Goal: Information Seeking & Learning: Learn about a topic

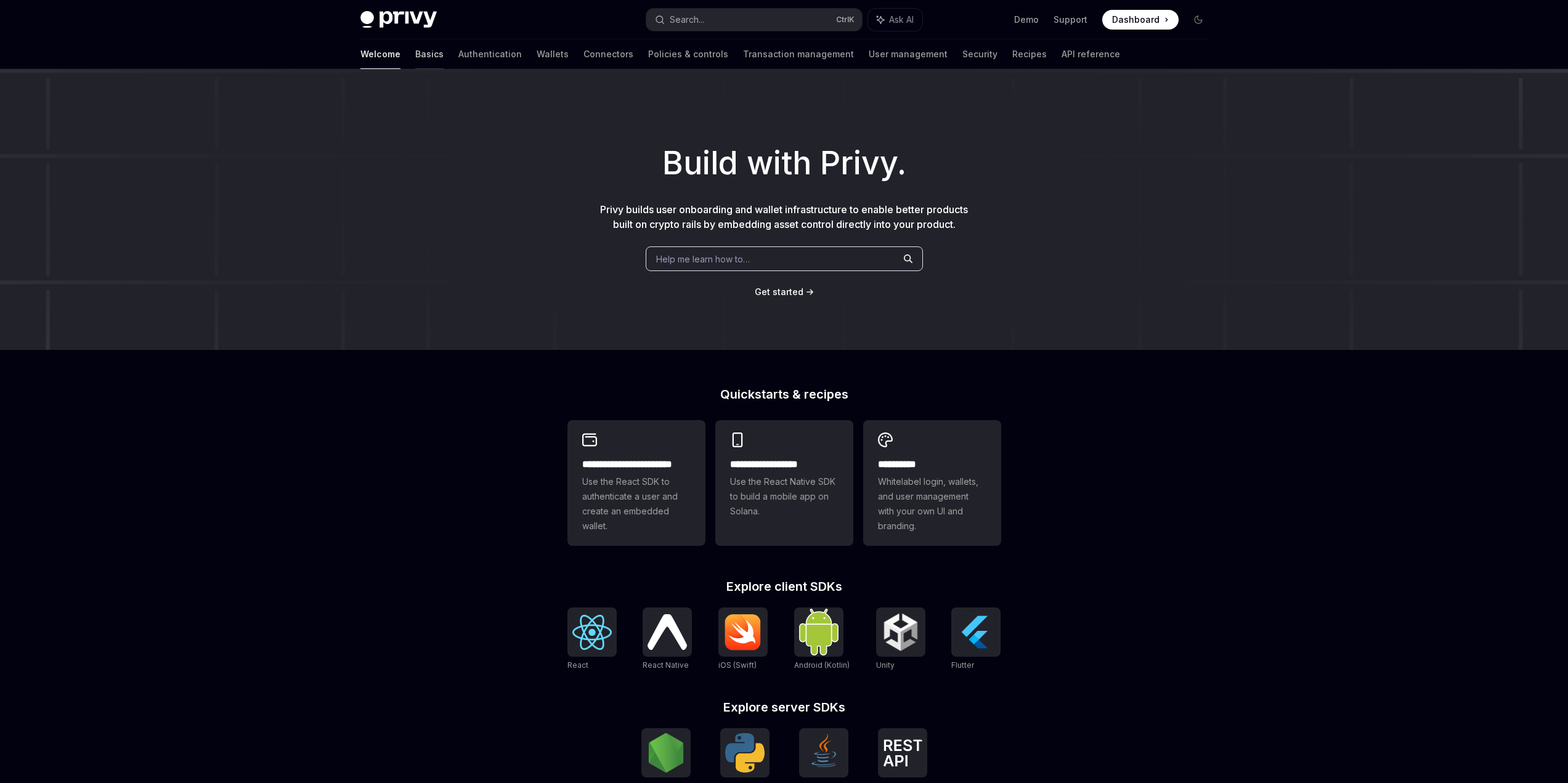
click at [415, 54] on link "Basics" at bounding box center [429, 54] width 28 height 30
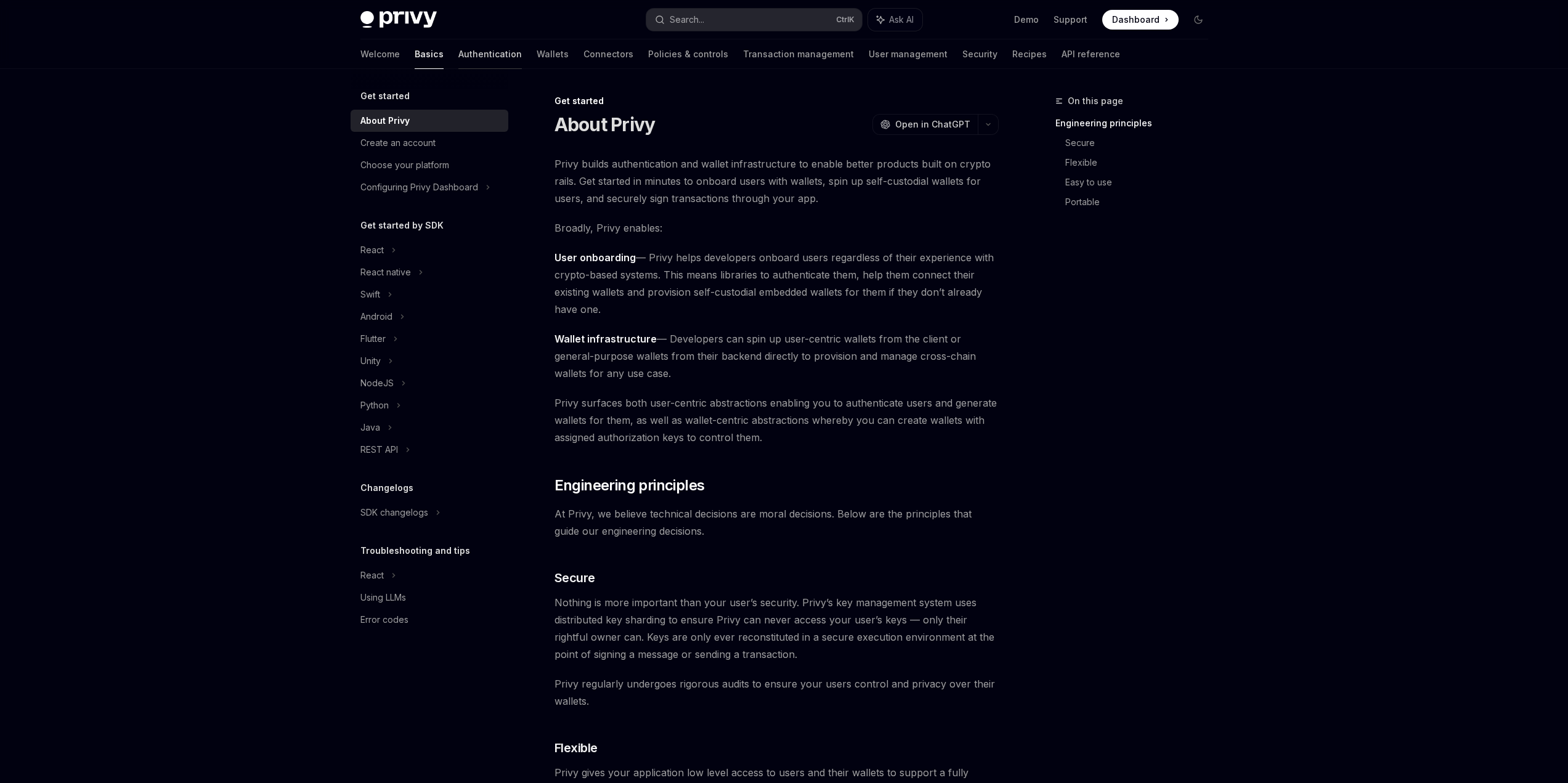
click at [458, 63] on link "Authentication" at bounding box center [490, 54] width 63 height 30
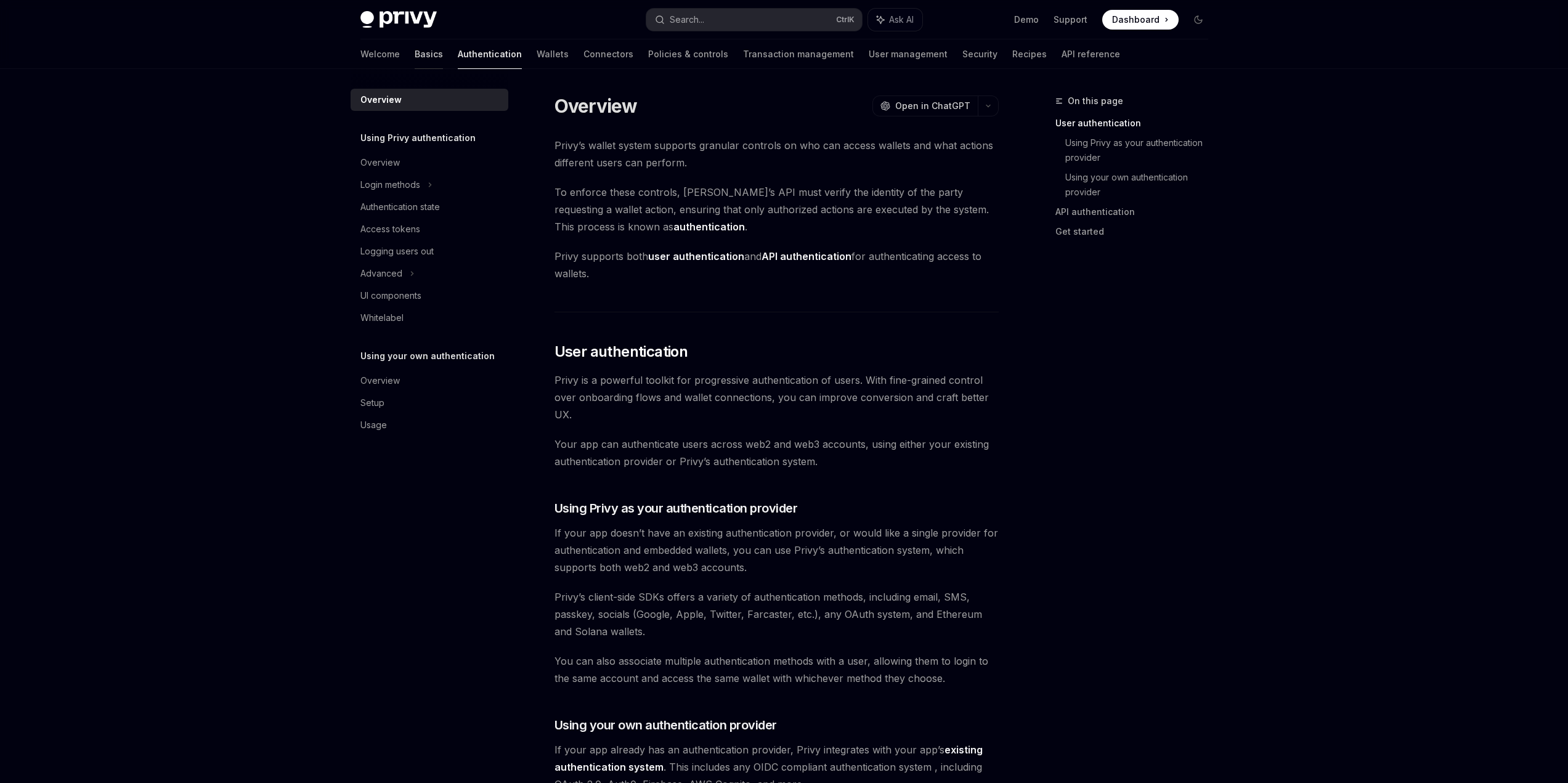
click at [415, 59] on link "Basics" at bounding box center [429, 54] width 28 height 30
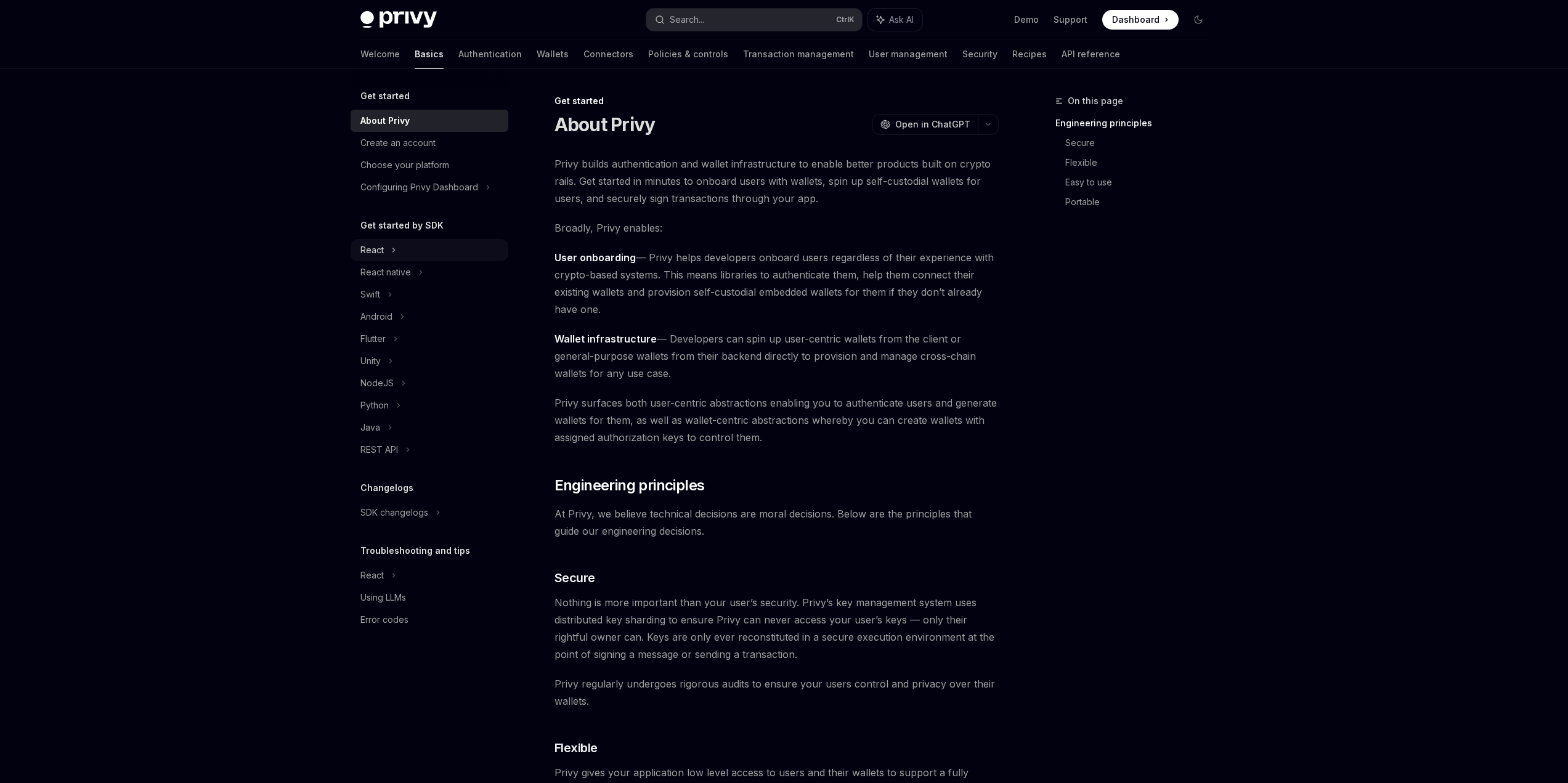
click at [377, 259] on div "React" at bounding box center [430, 250] width 158 height 22
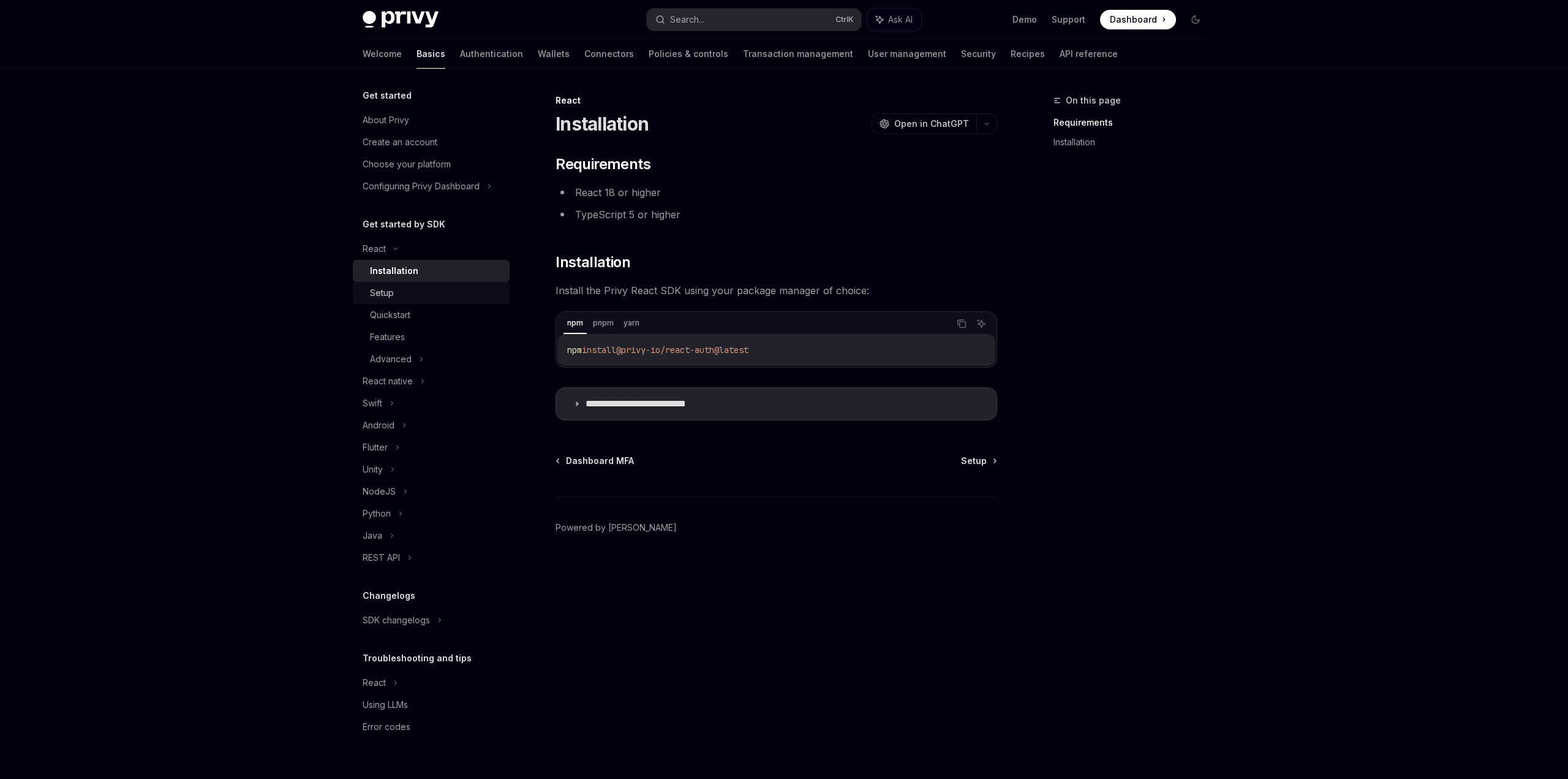
click at [406, 292] on div "Setup" at bounding box center [436, 293] width 132 height 15
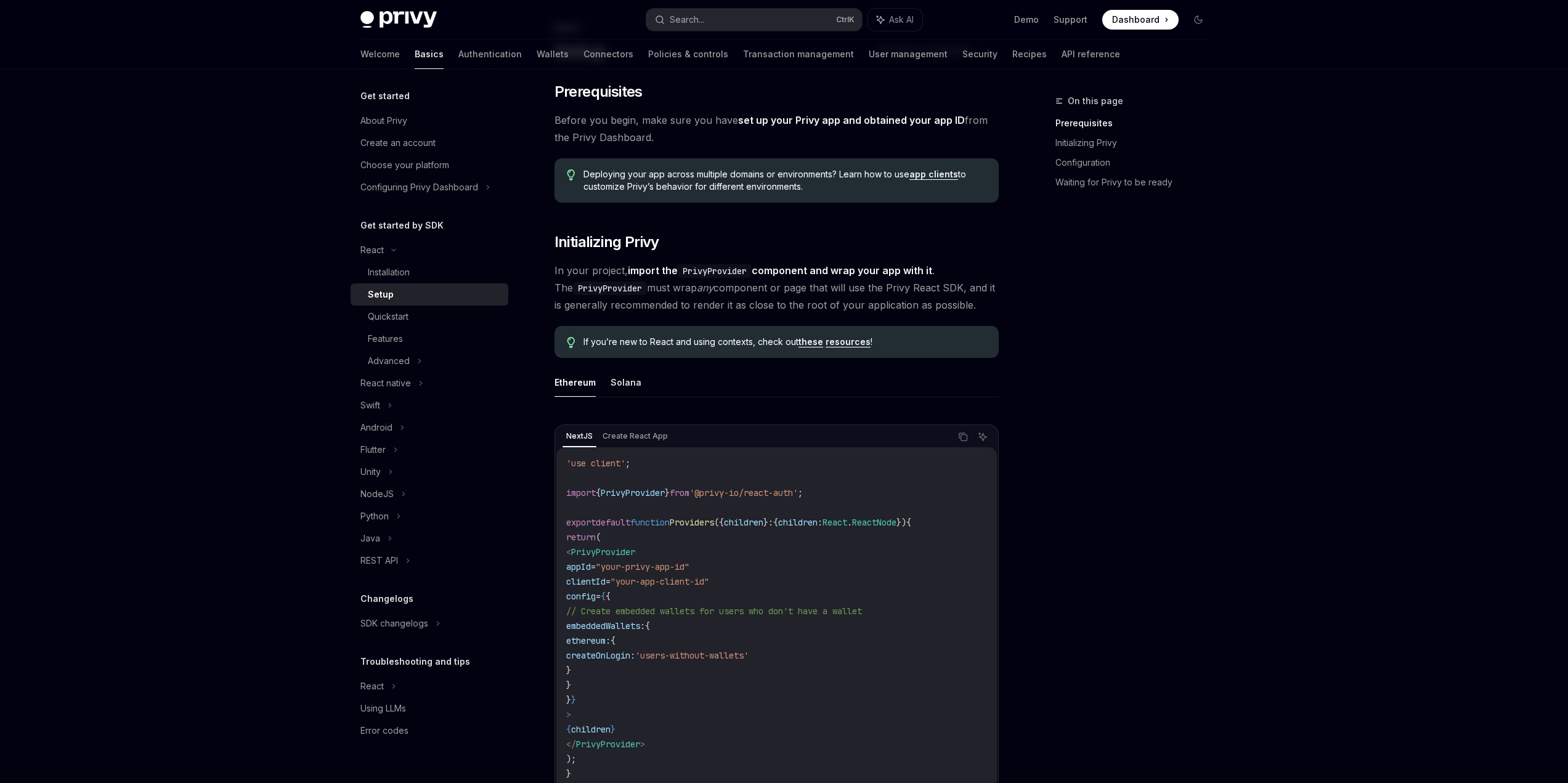
scroll to position [62, 0]
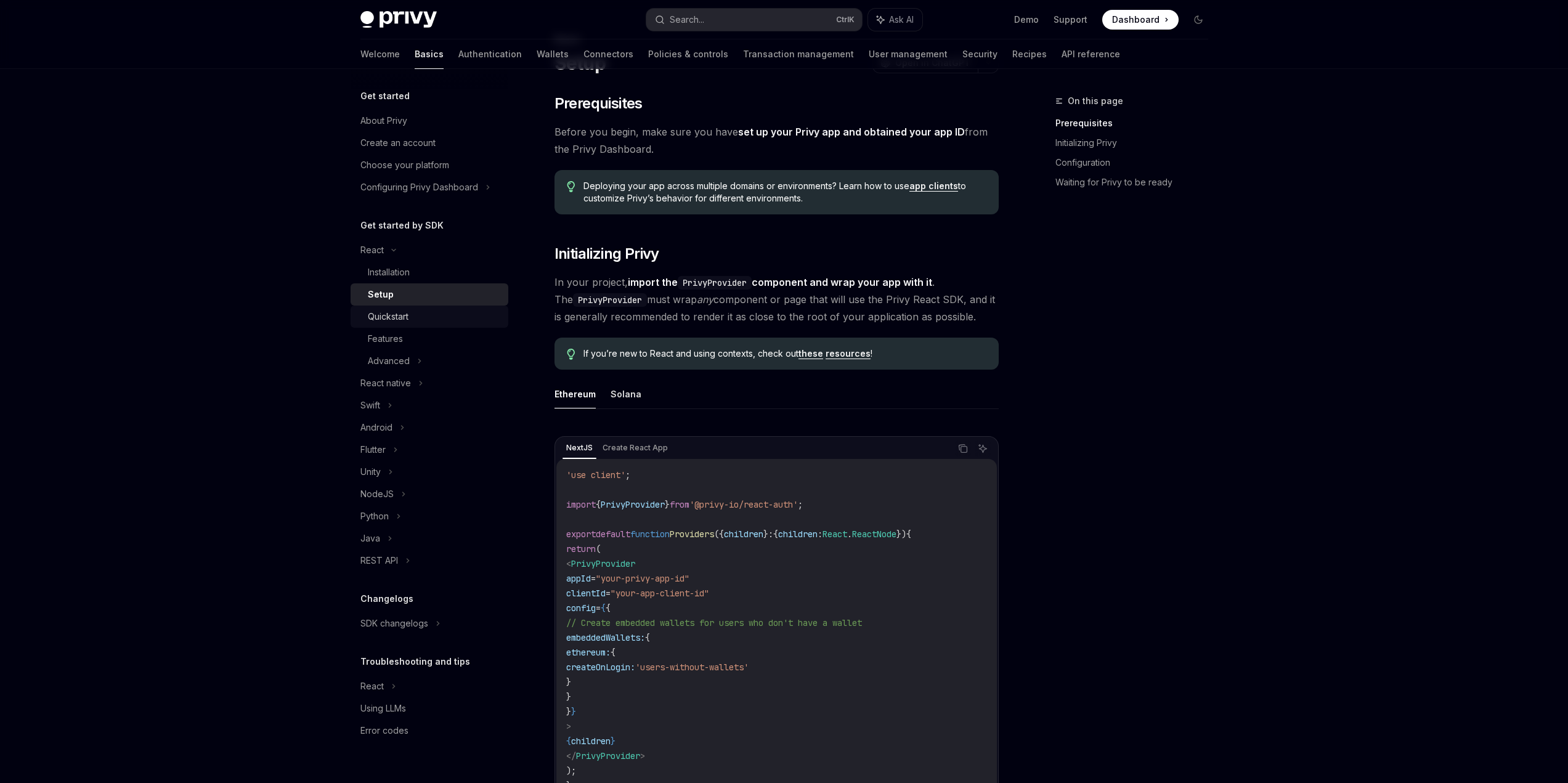
click at [424, 318] on div "Quickstart" at bounding box center [434, 317] width 133 height 15
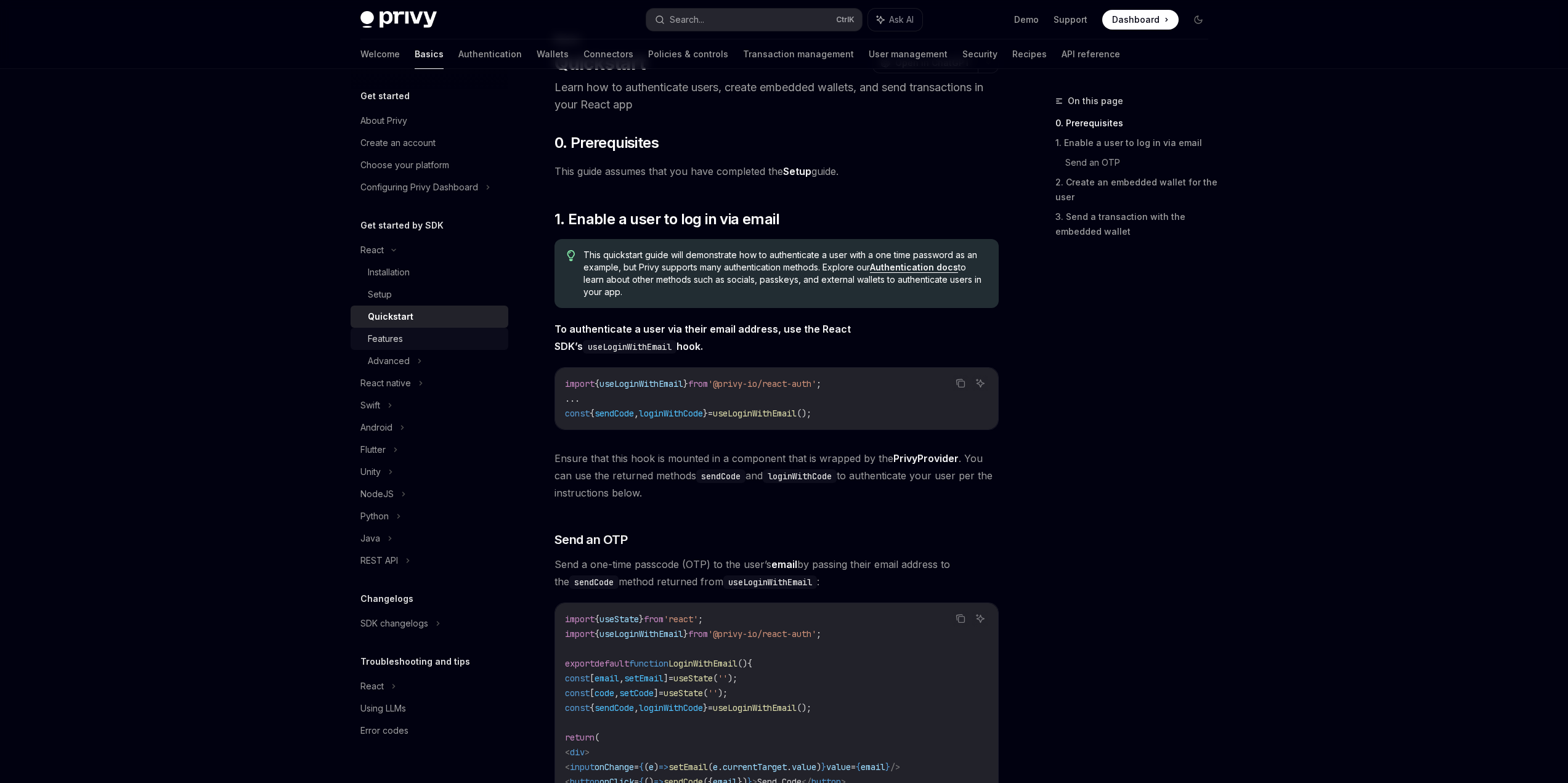
click at [418, 343] on div "Features" at bounding box center [434, 339] width 133 height 15
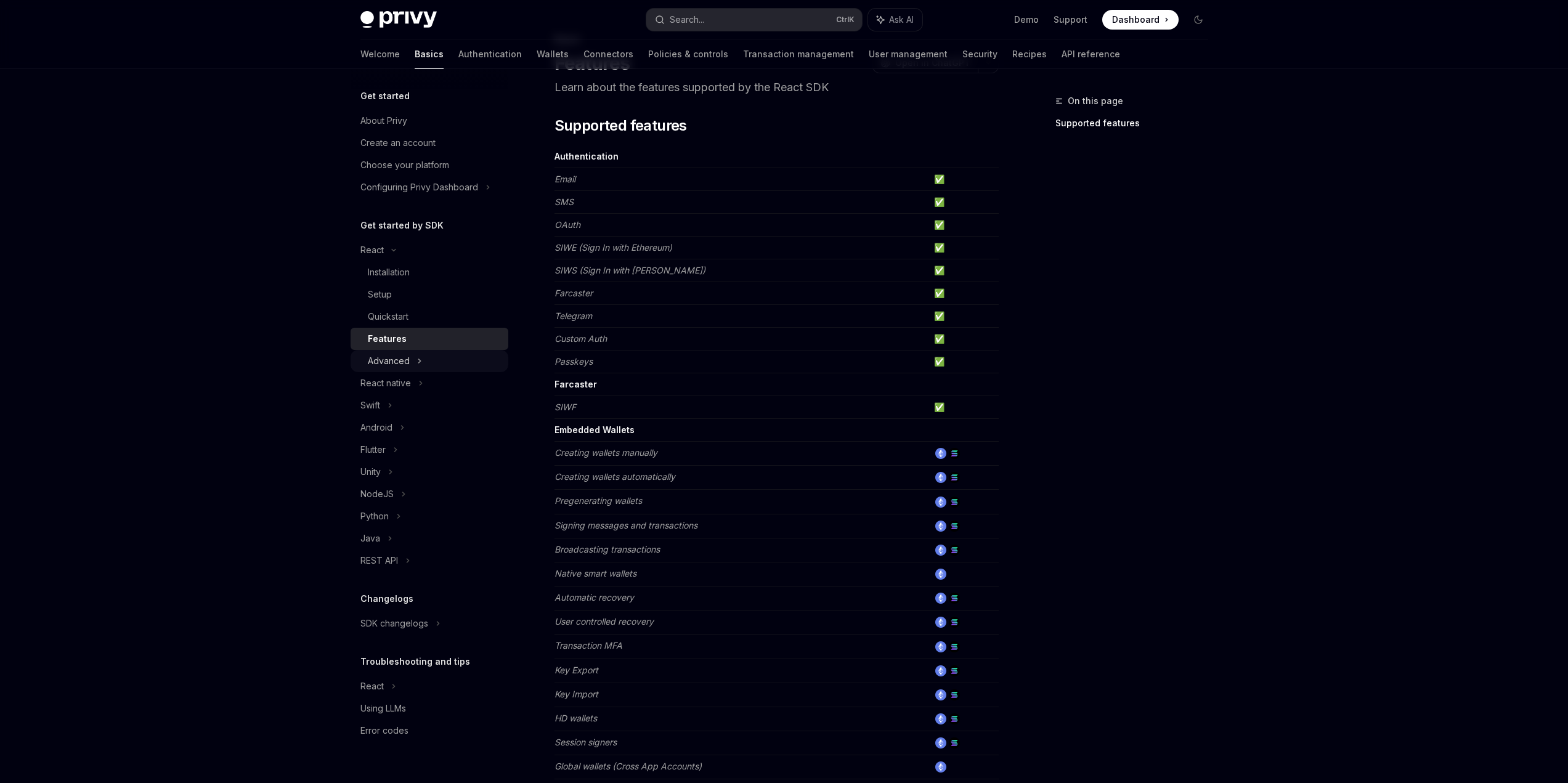
click at [414, 353] on div "Advanced" at bounding box center [430, 361] width 158 height 22
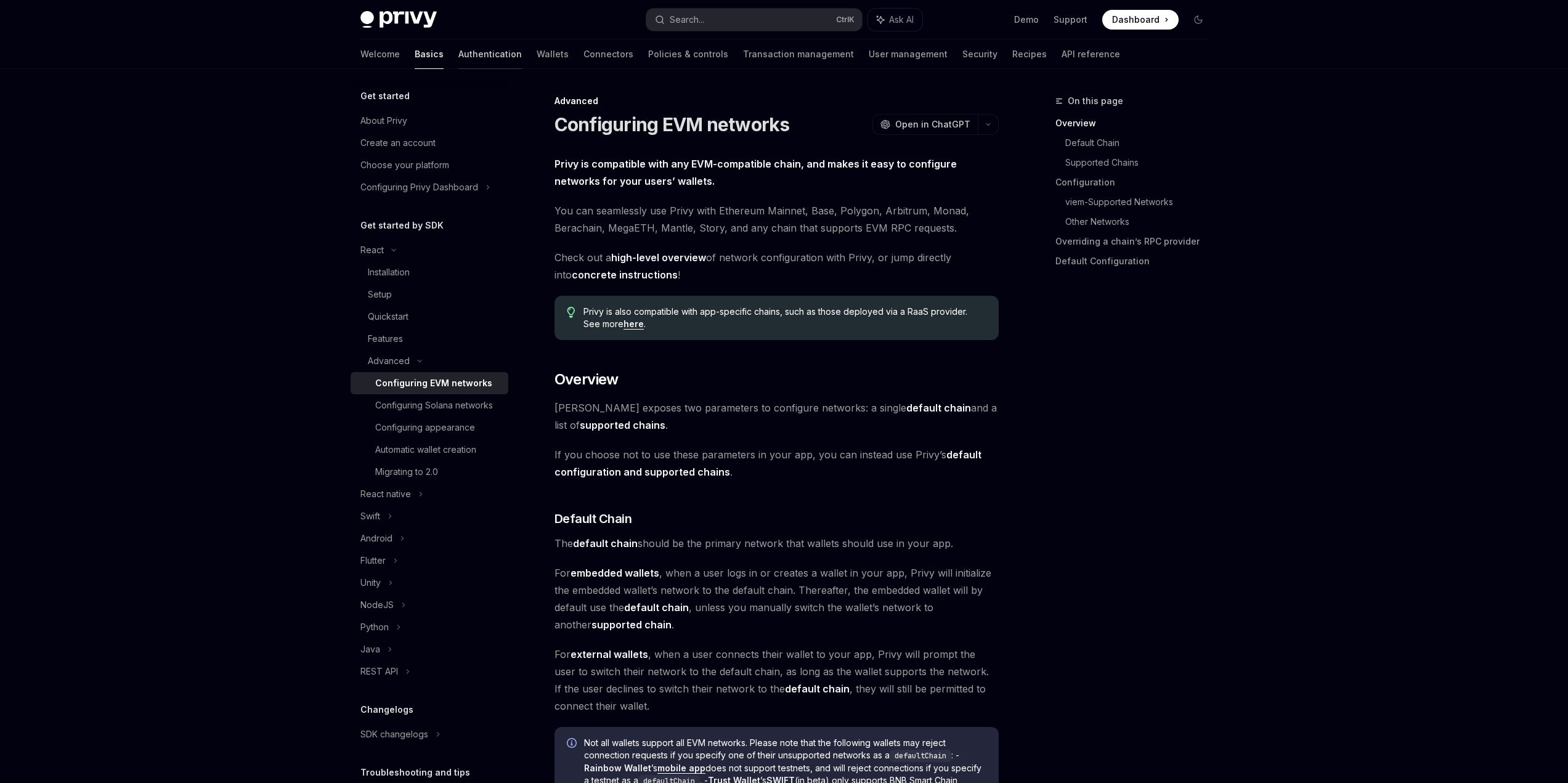
click at [458, 61] on link "Authentication" at bounding box center [490, 54] width 63 height 30
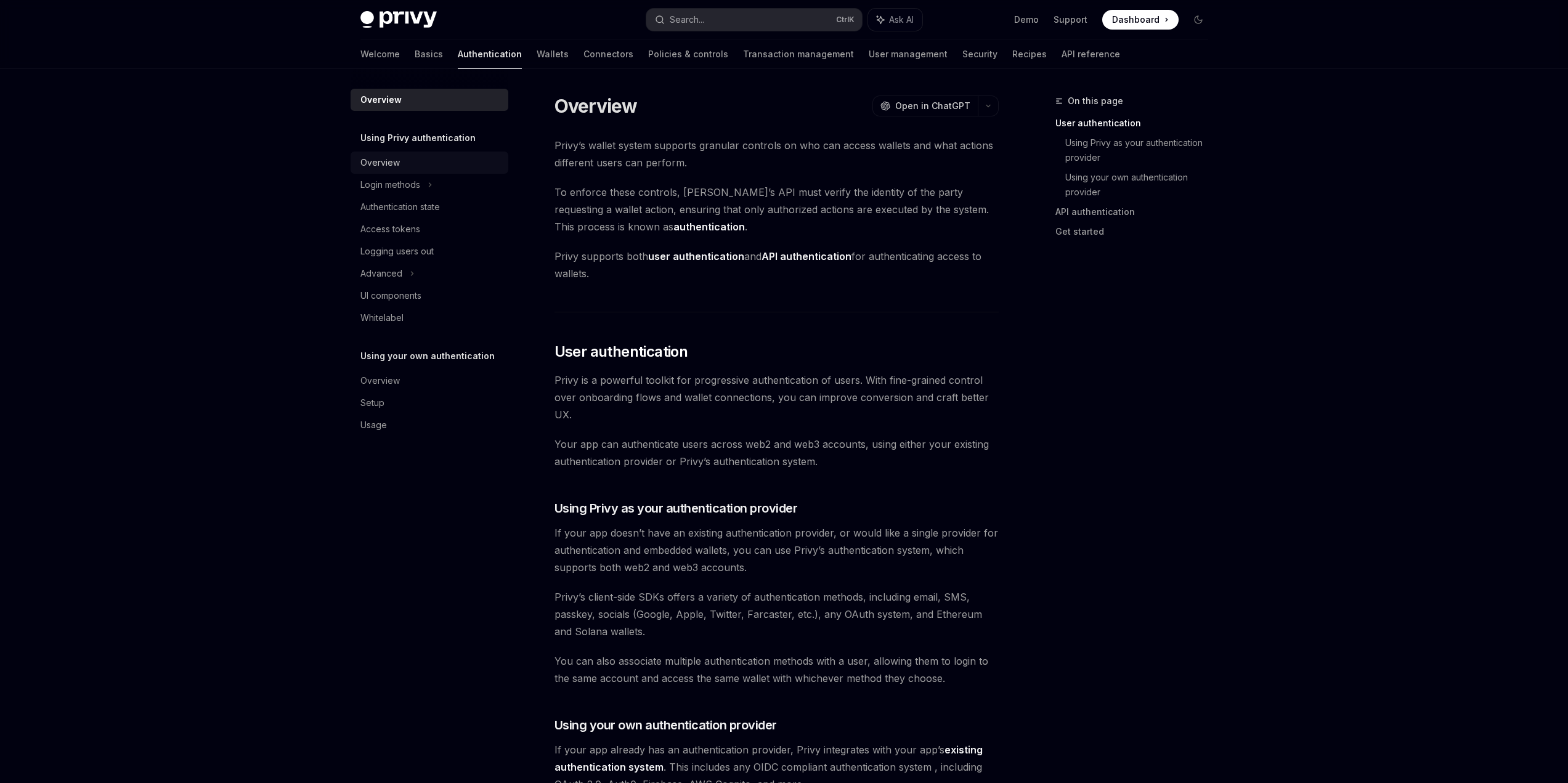
click at [437, 169] on div "Overview" at bounding box center [431, 163] width 141 height 15
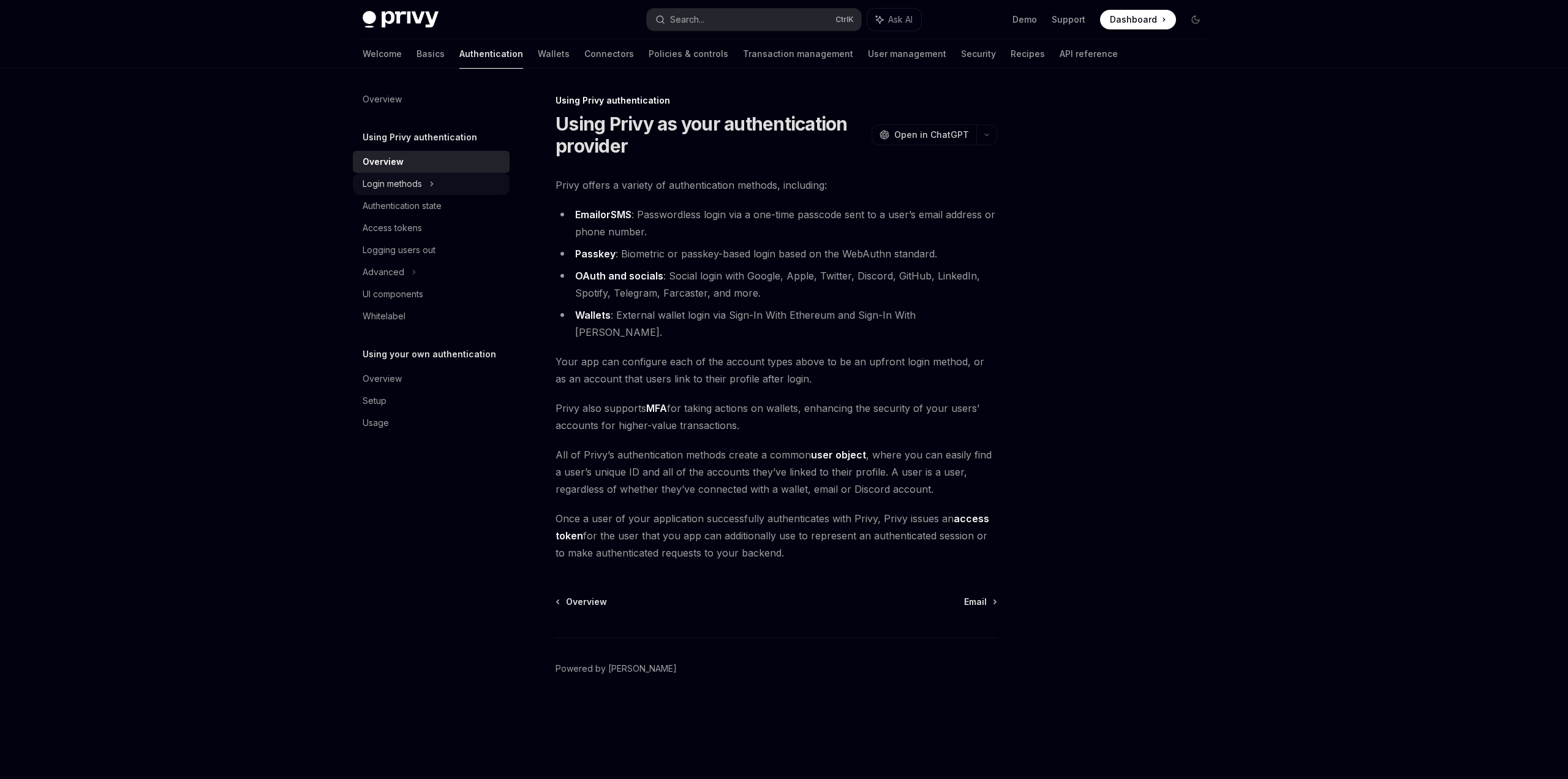
click at [433, 181] on icon at bounding box center [431, 184] width 5 height 15
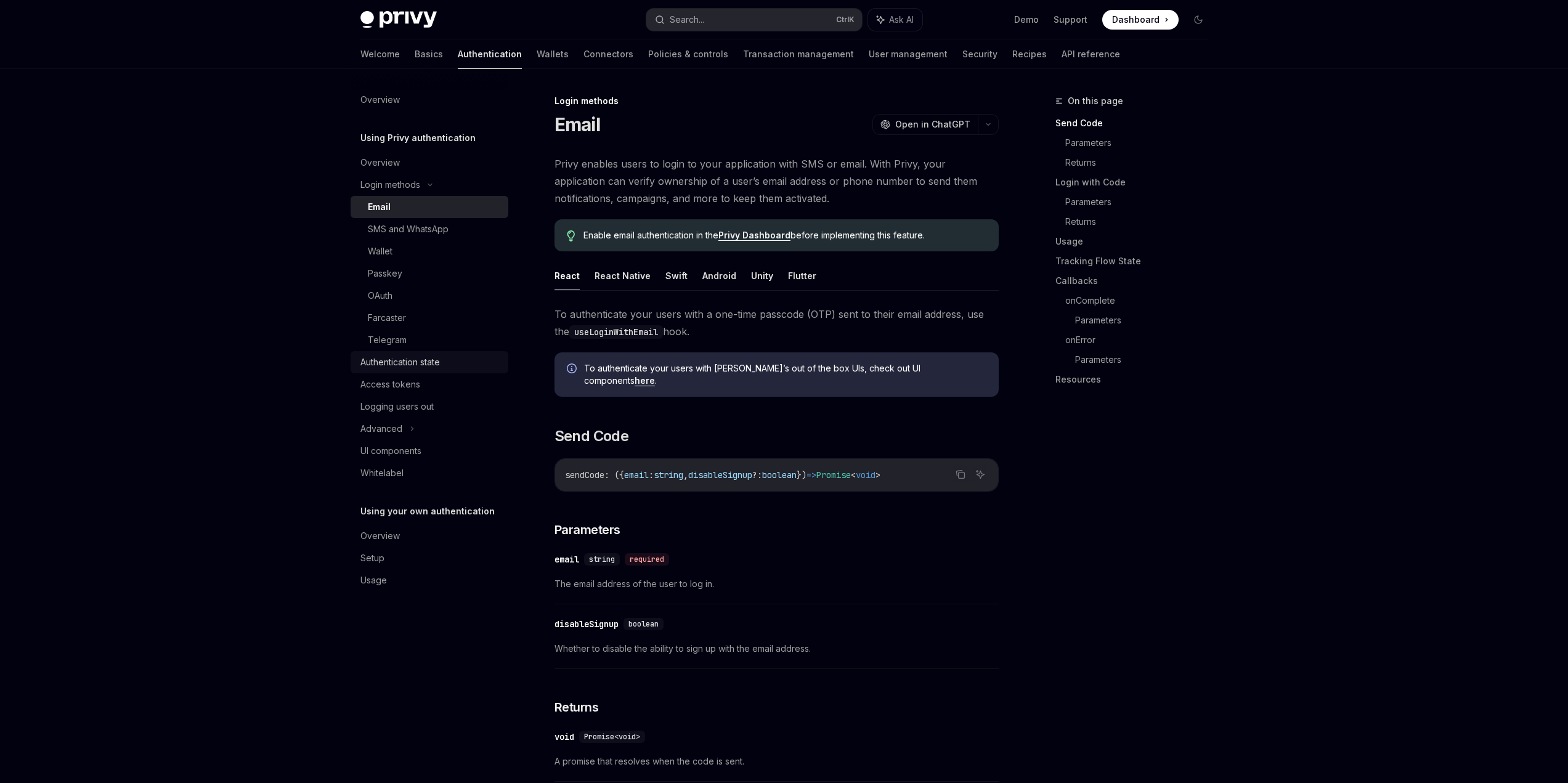
click at [441, 361] on div "Authentication state" at bounding box center [431, 362] width 141 height 15
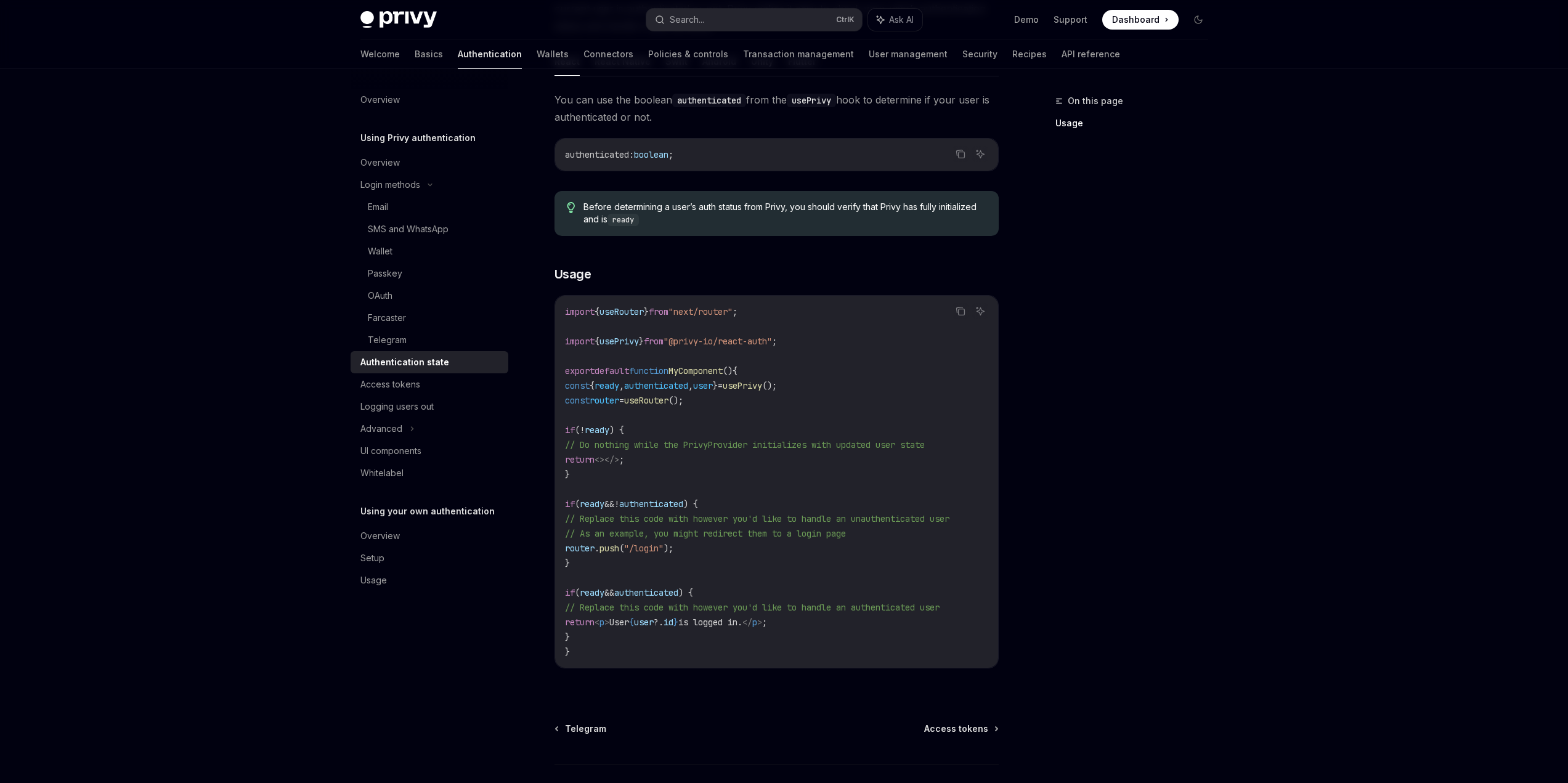
scroll to position [185, 0]
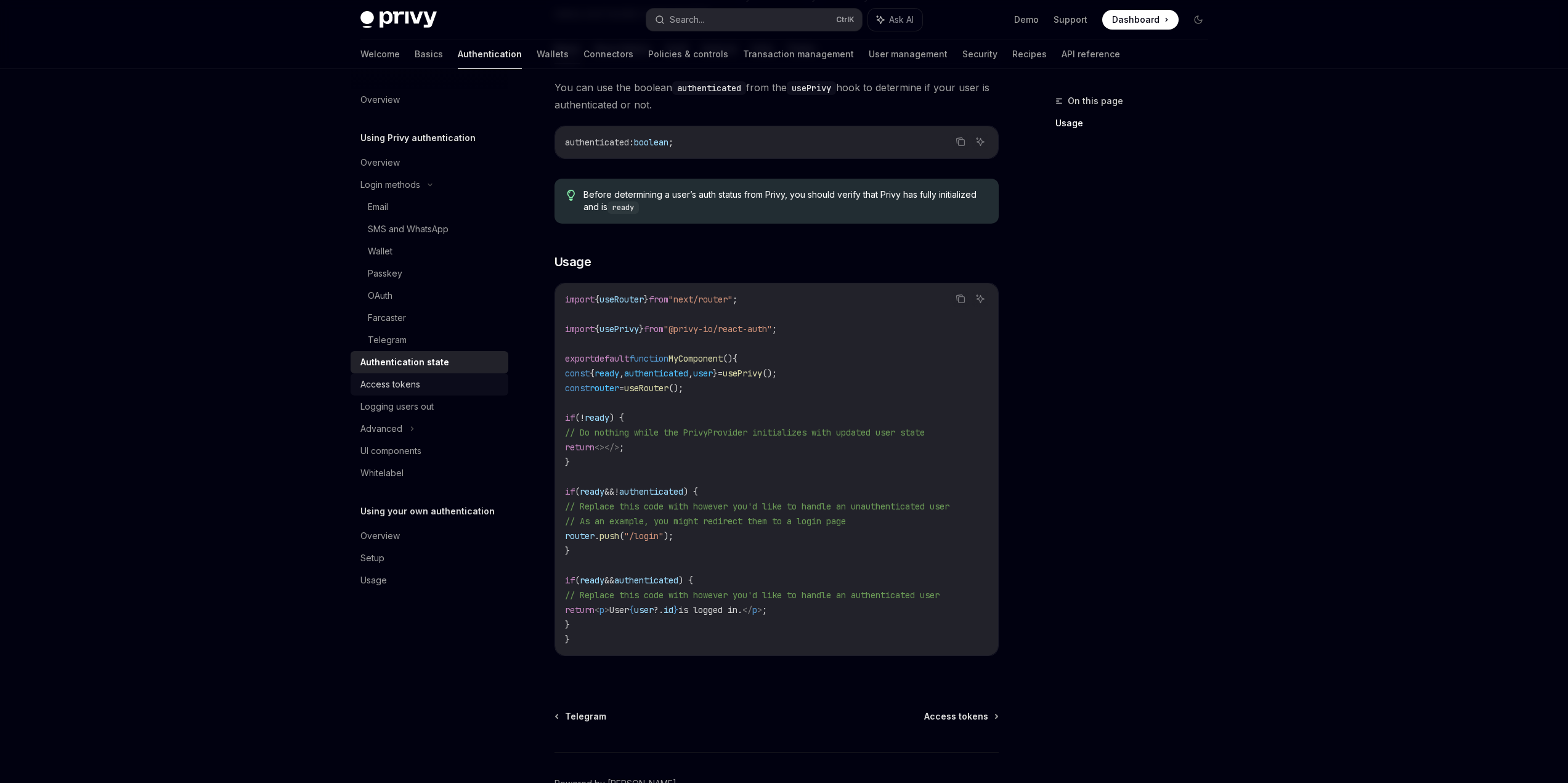
click at [413, 387] on div "Access tokens" at bounding box center [391, 385] width 60 height 15
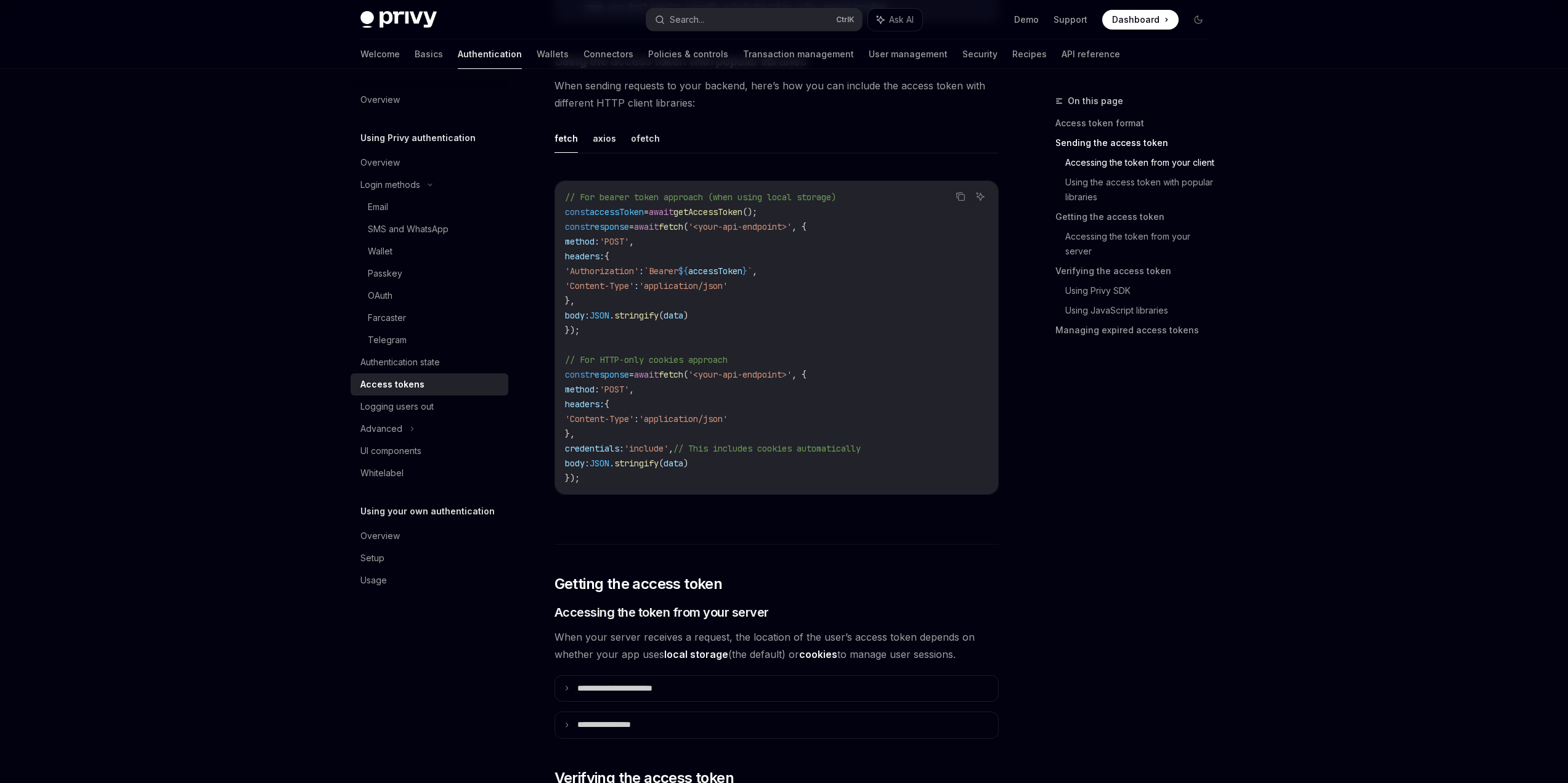
scroll to position [1109, 0]
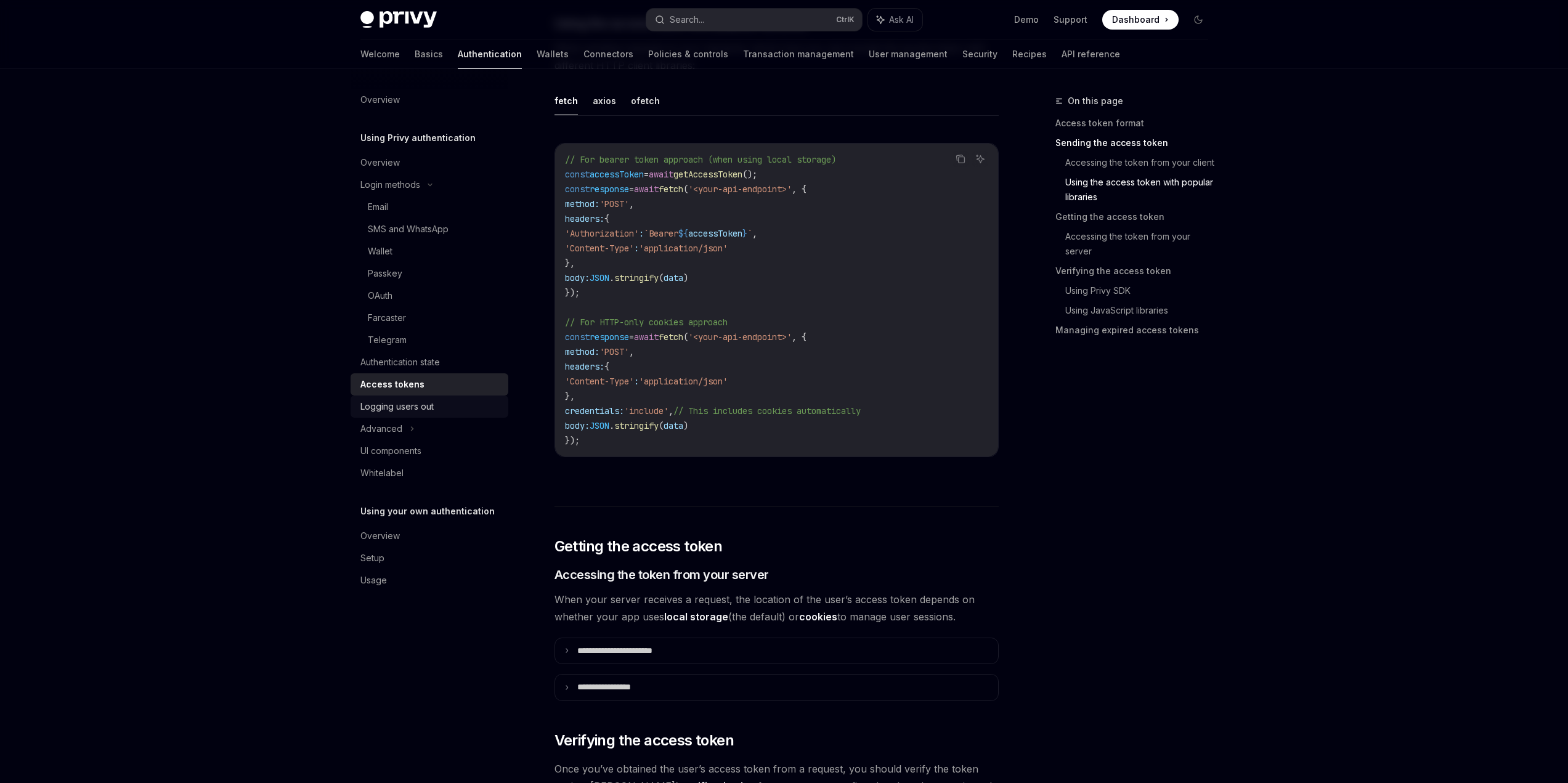
click at [444, 407] on div "Logging users out" at bounding box center [431, 406] width 141 height 15
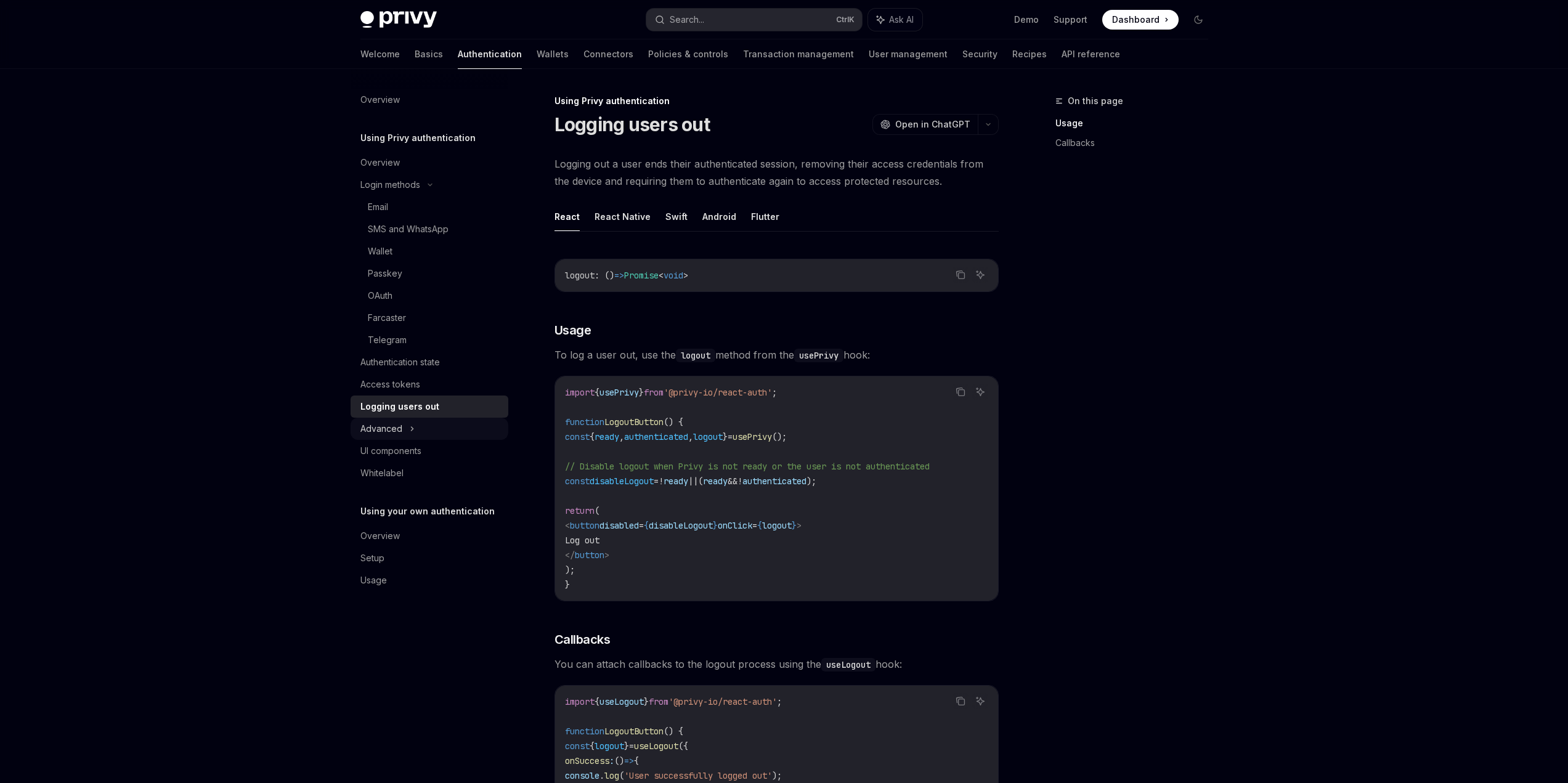
click at [431, 436] on div "Advanced" at bounding box center [430, 428] width 158 height 22
click at [536, 58] on link "Wallets" at bounding box center [552, 54] width 32 height 30
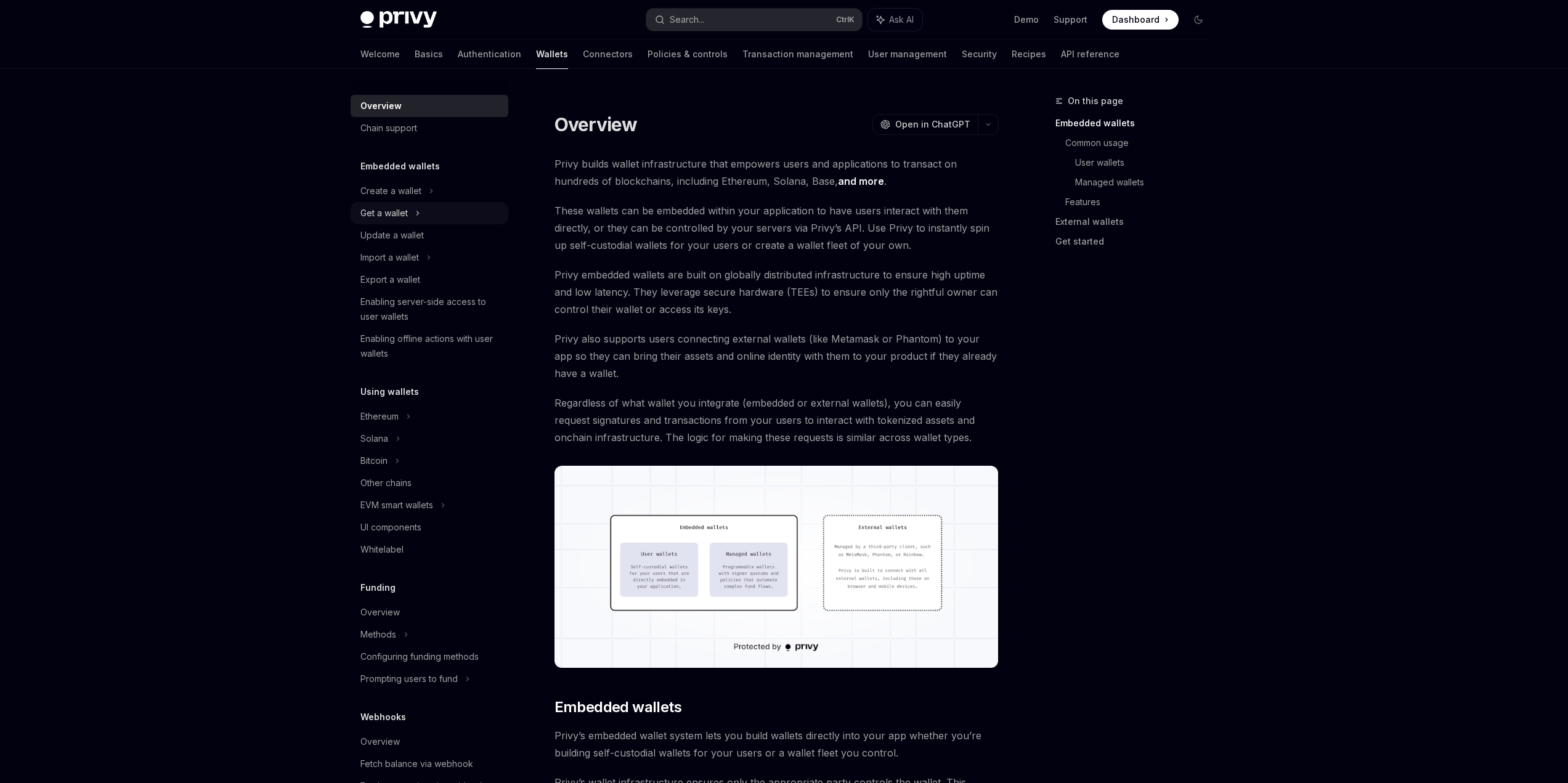
click at [482, 212] on div "Get a wallet" at bounding box center [430, 213] width 158 height 22
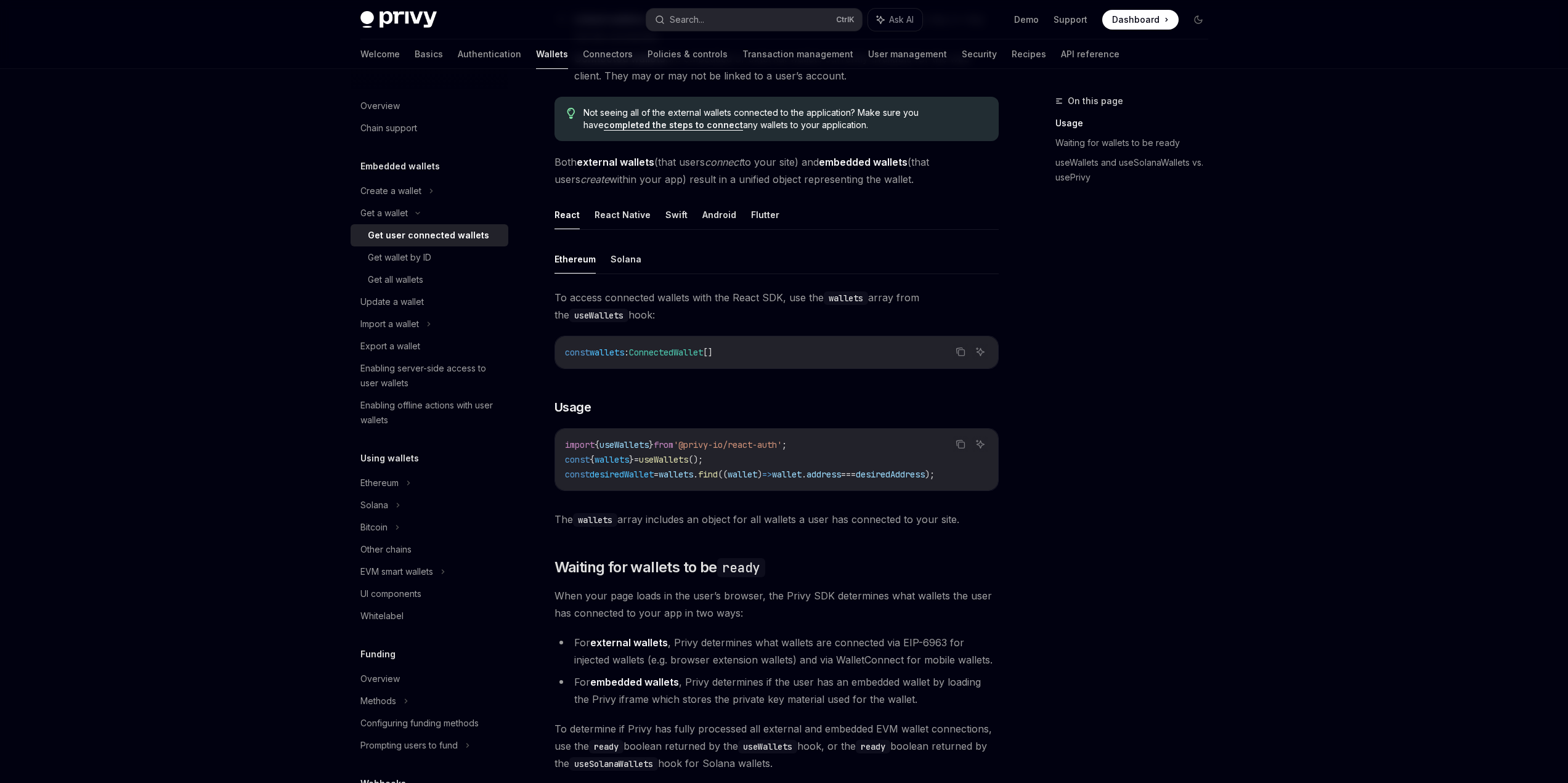
scroll to position [246, 0]
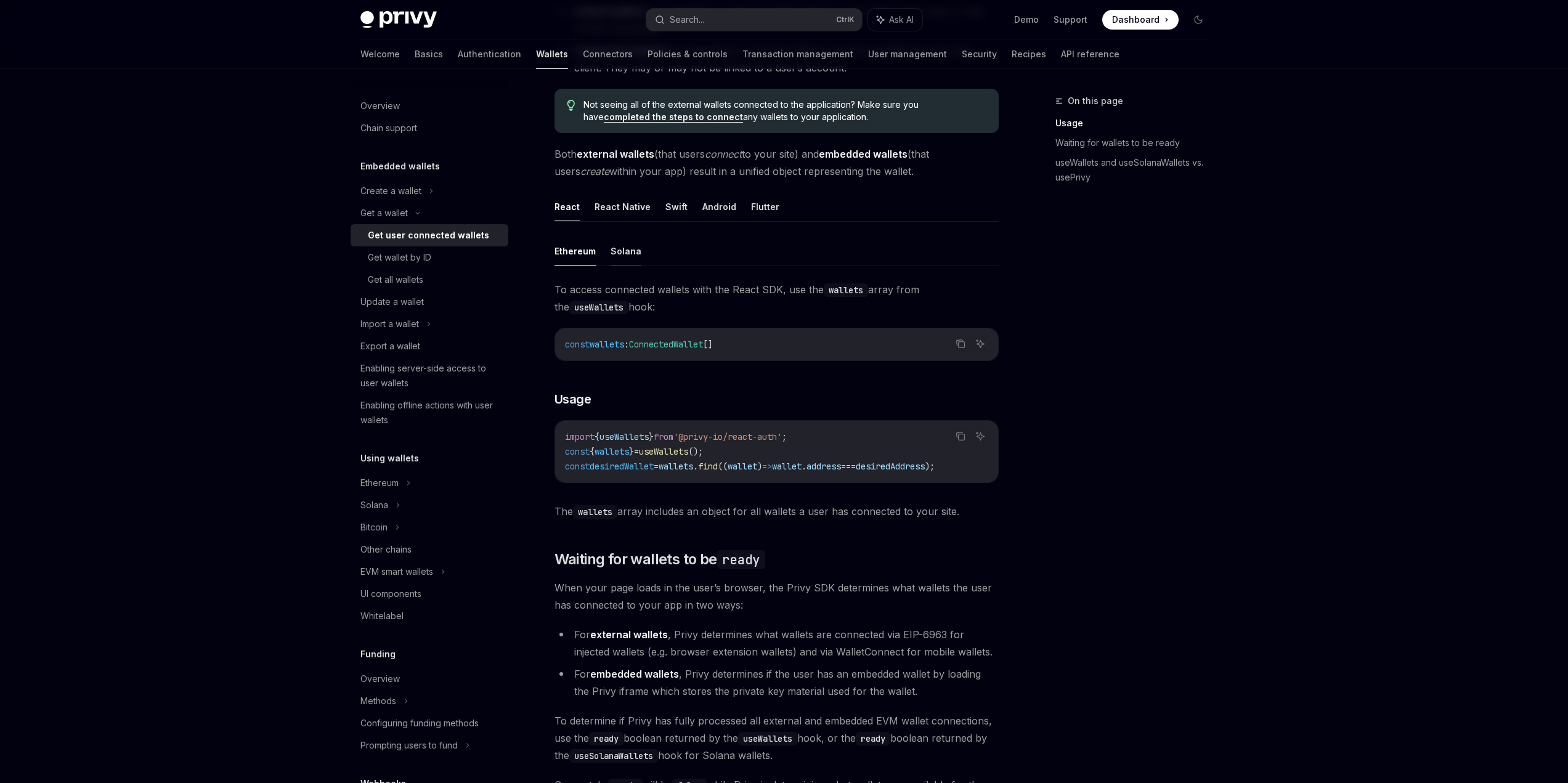
click at [618, 254] on button "Solana" at bounding box center [625, 251] width 31 height 29
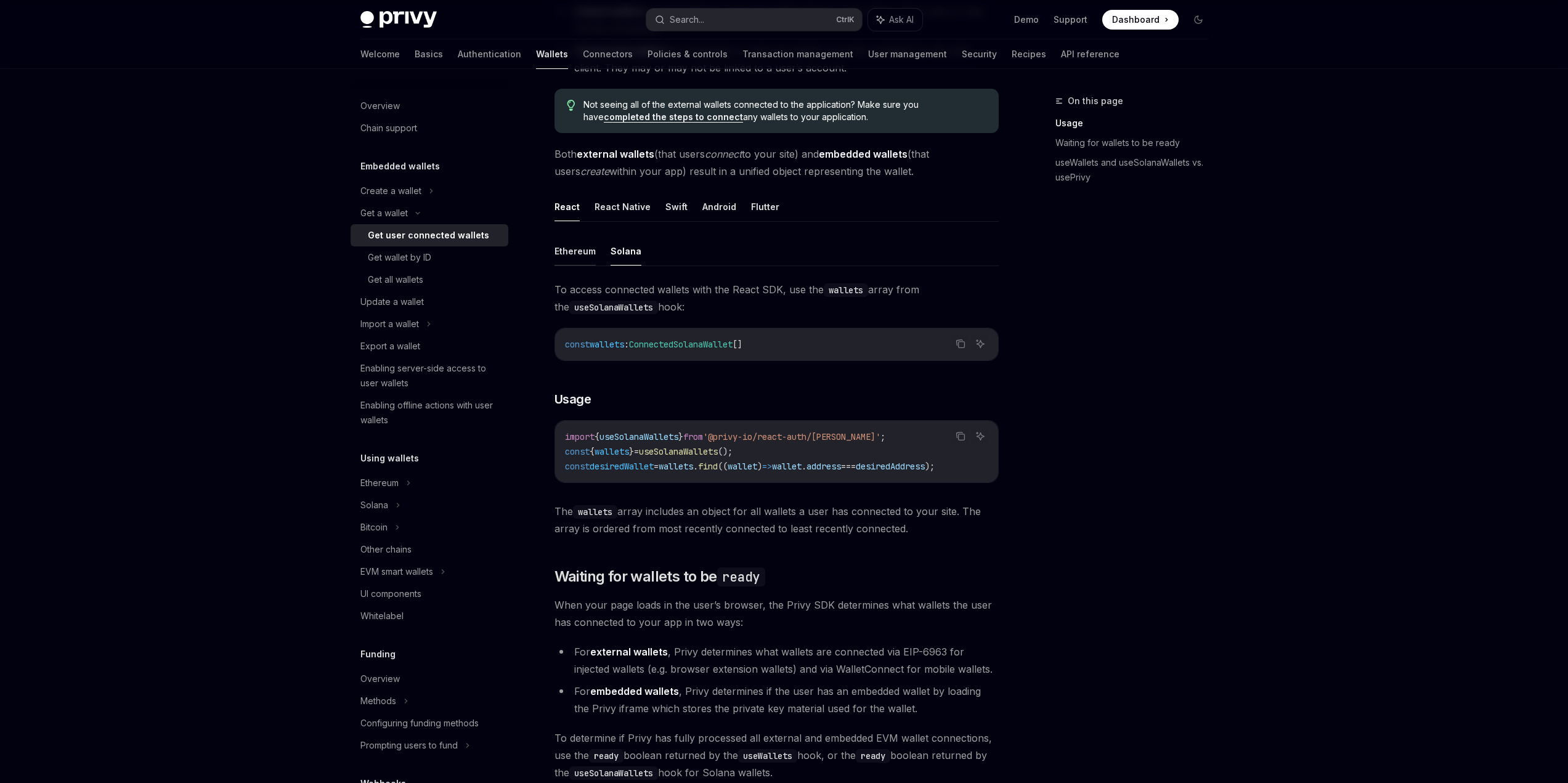
click at [571, 253] on button "Ethereum" at bounding box center [575, 251] width 42 height 29
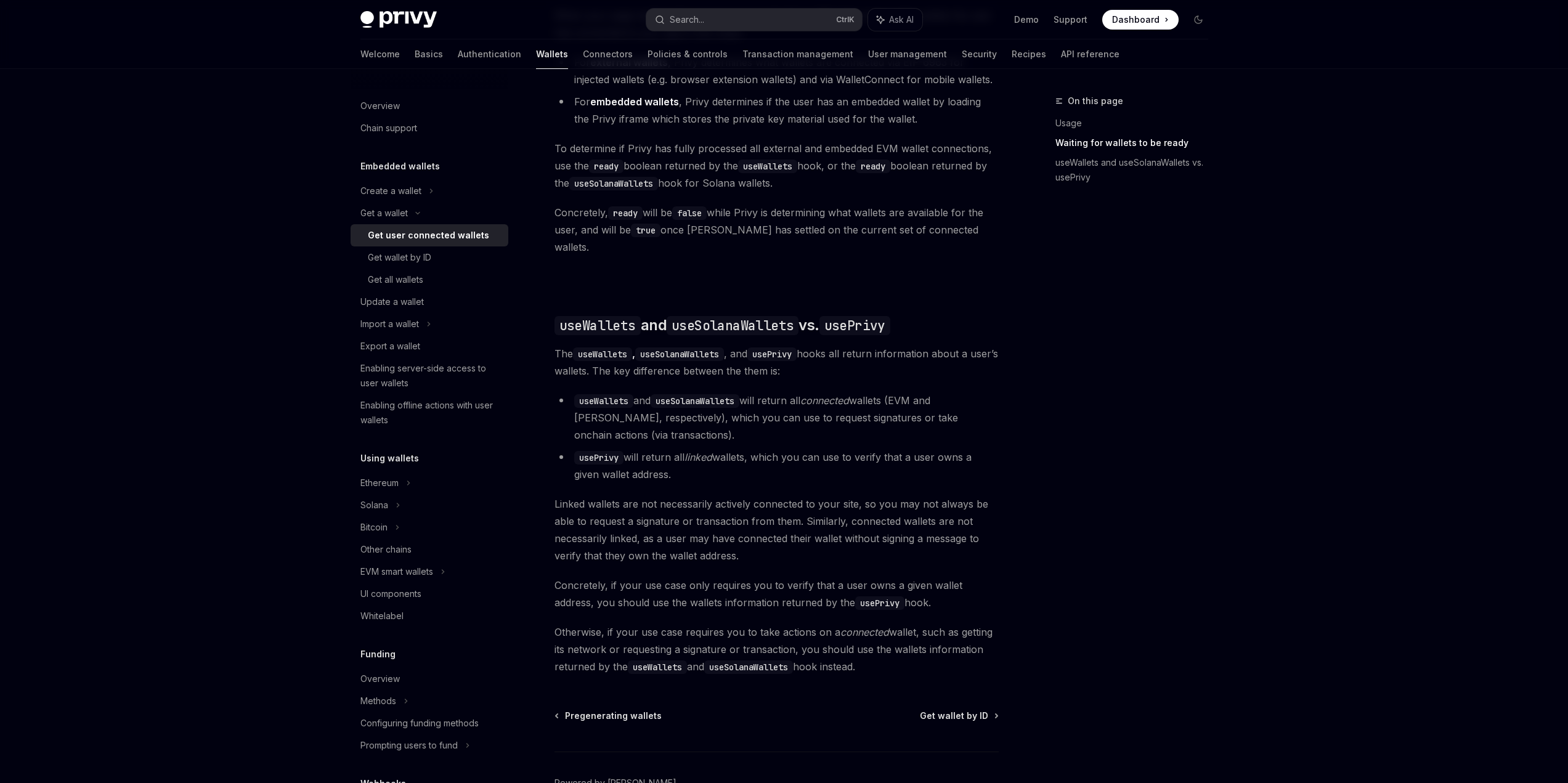
scroll to position [863, 0]
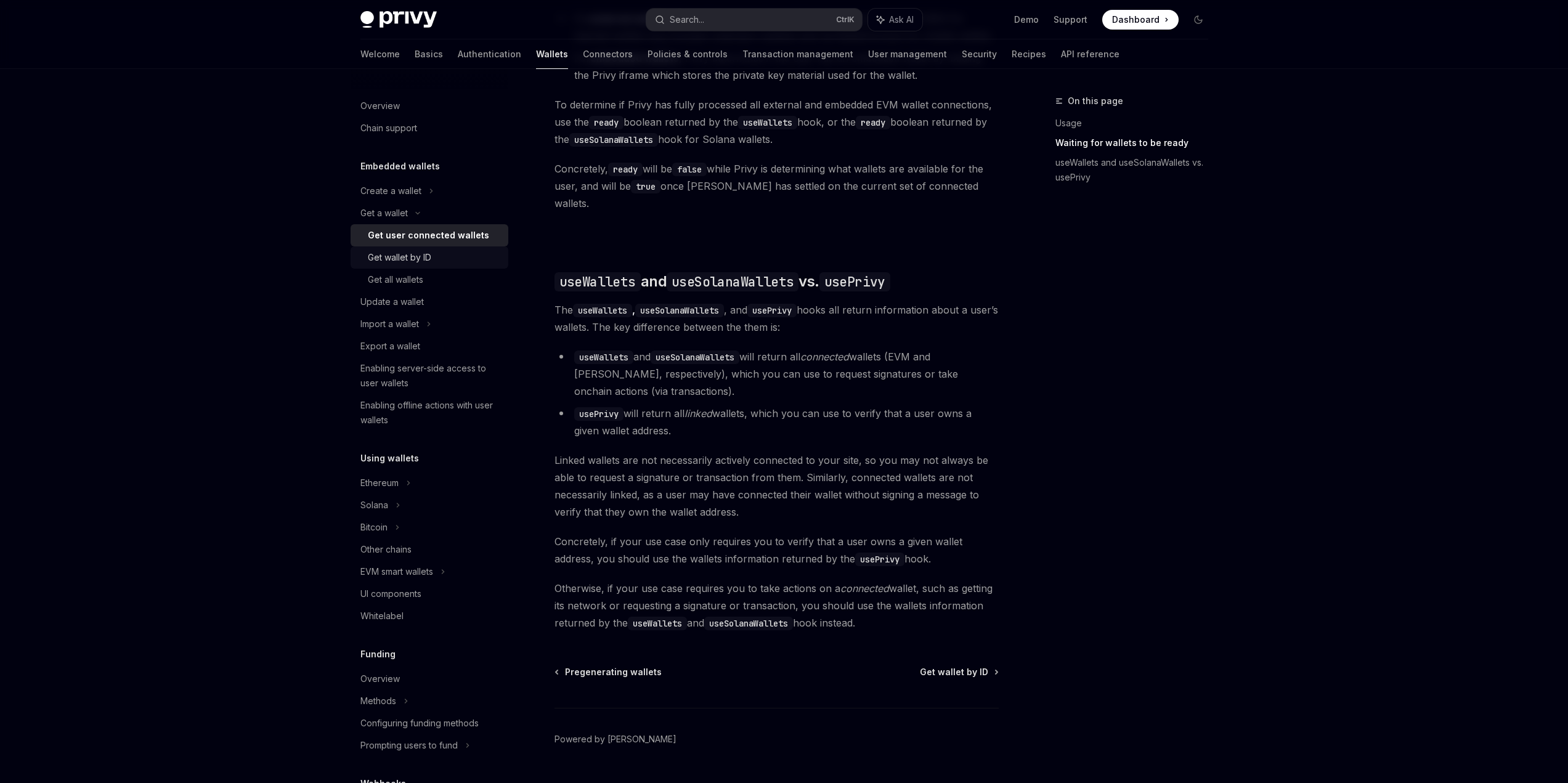
click at [427, 258] on div "Get wallet by ID" at bounding box center [399, 258] width 63 height 15
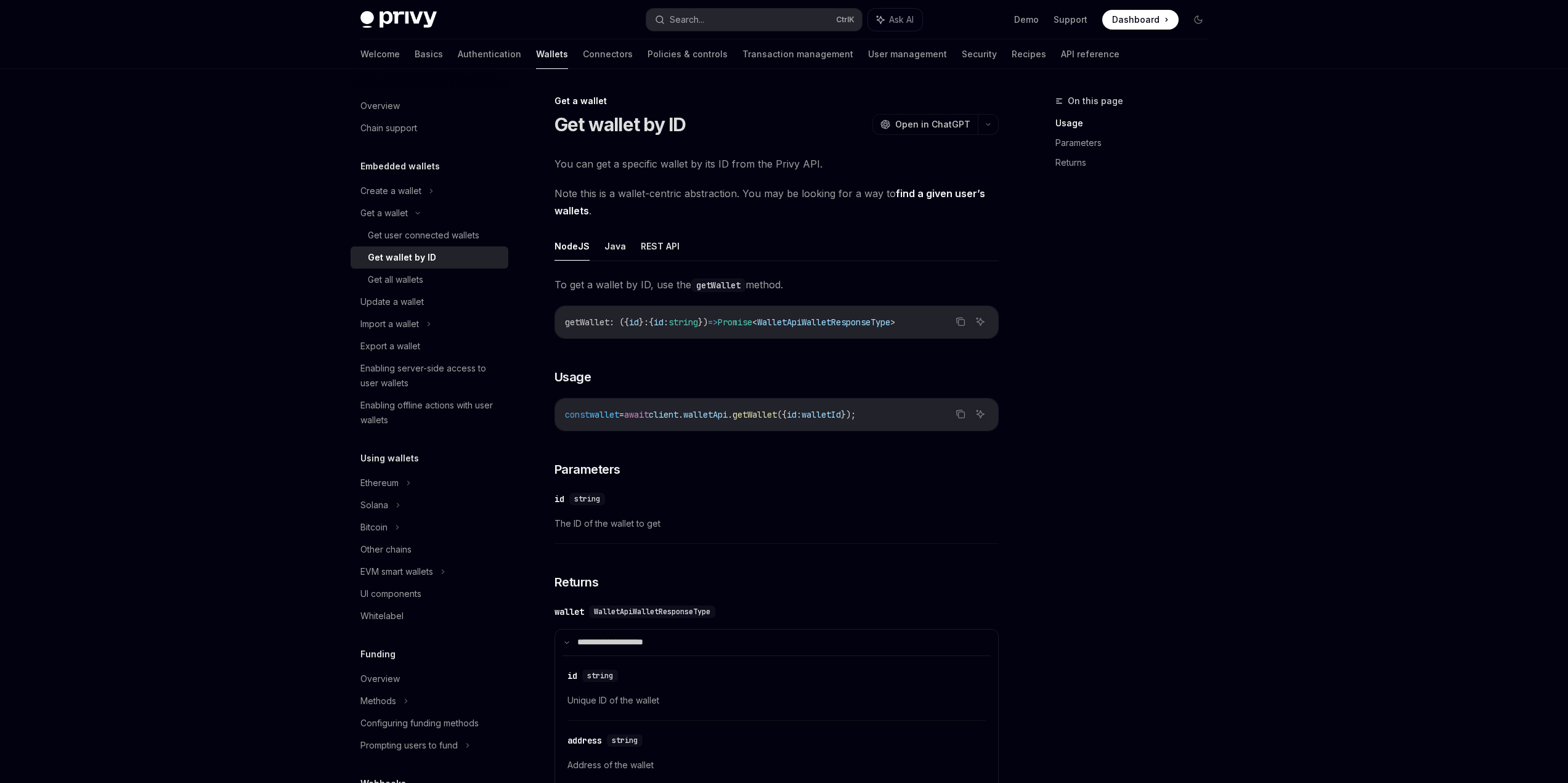
click at [900, 195] on link "find a given user’s wallets" at bounding box center [770, 202] width 431 height 30
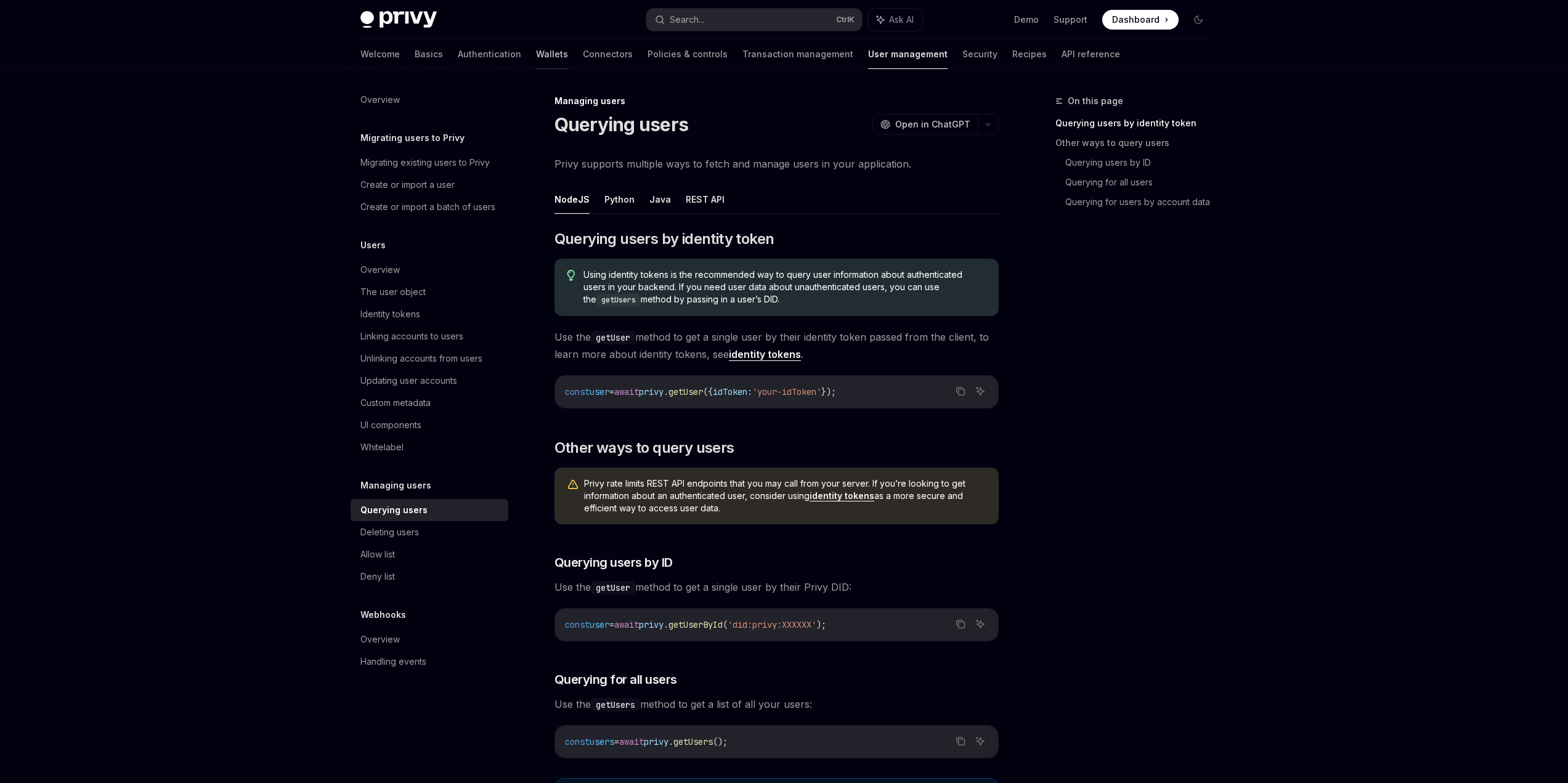
click at [536, 61] on link "Wallets" at bounding box center [552, 54] width 32 height 30
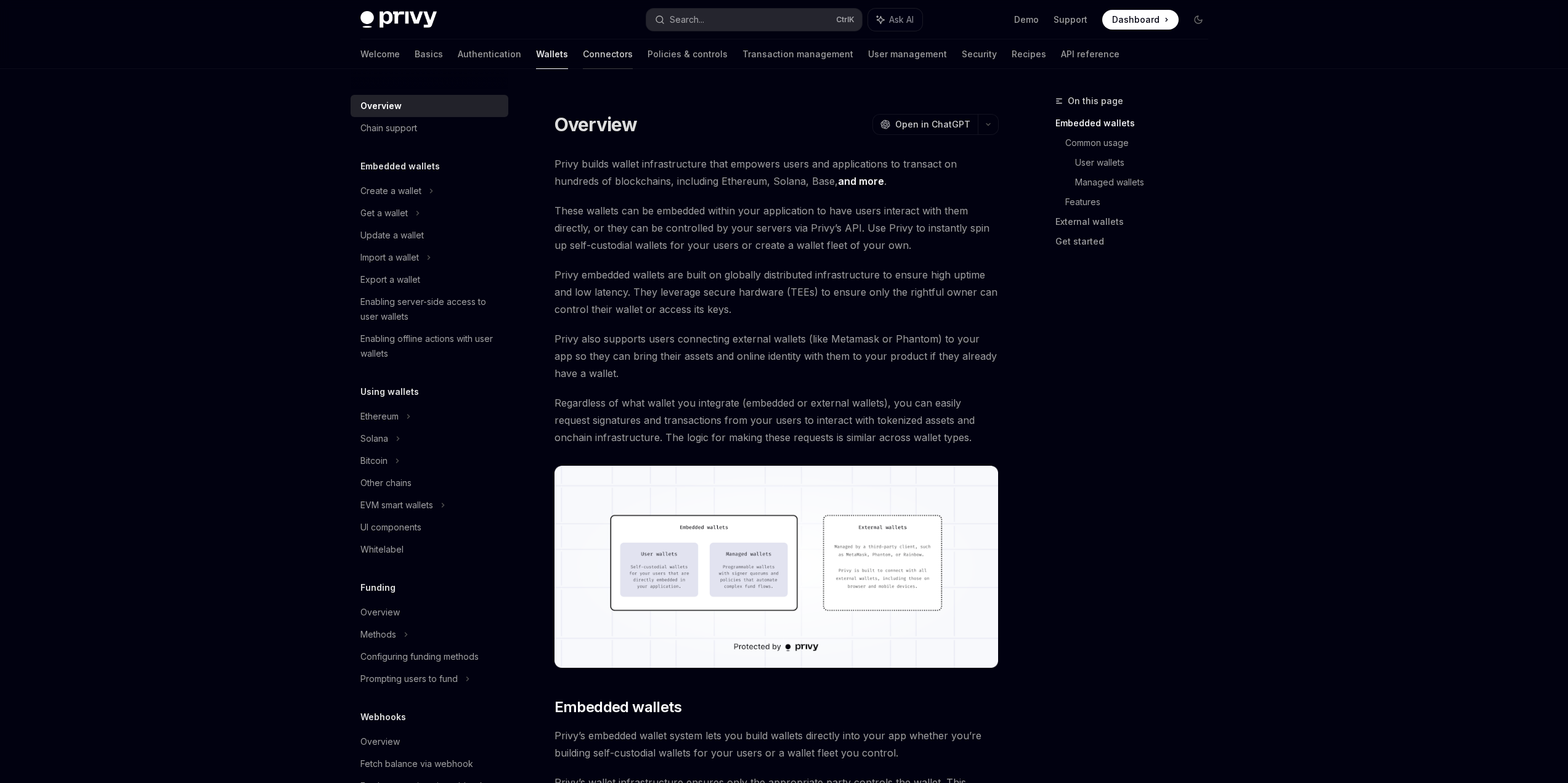
click at [583, 53] on link "Connectors" at bounding box center [608, 54] width 50 height 30
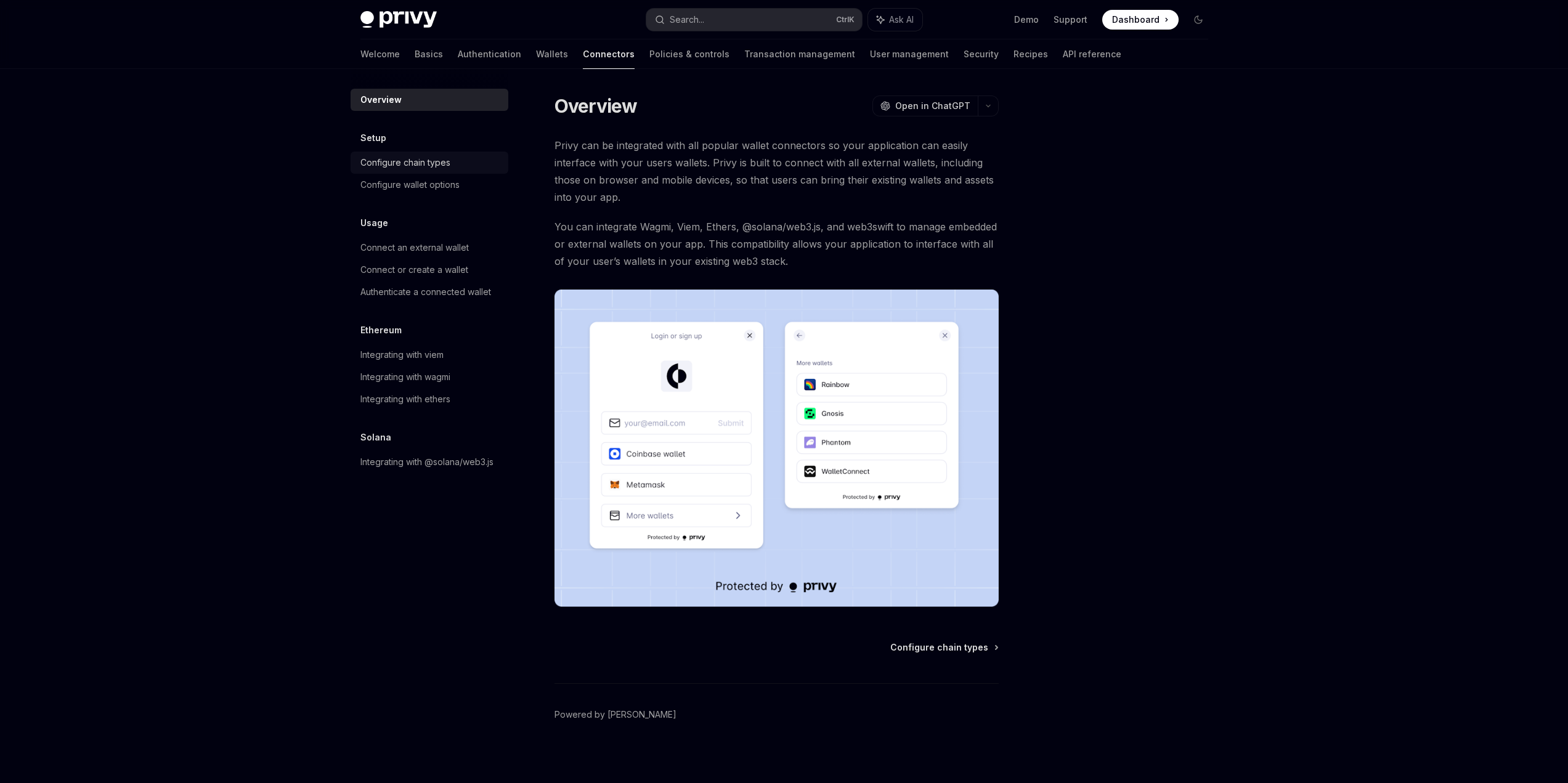
click at [452, 160] on div "Configure chain types" at bounding box center [431, 163] width 141 height 15
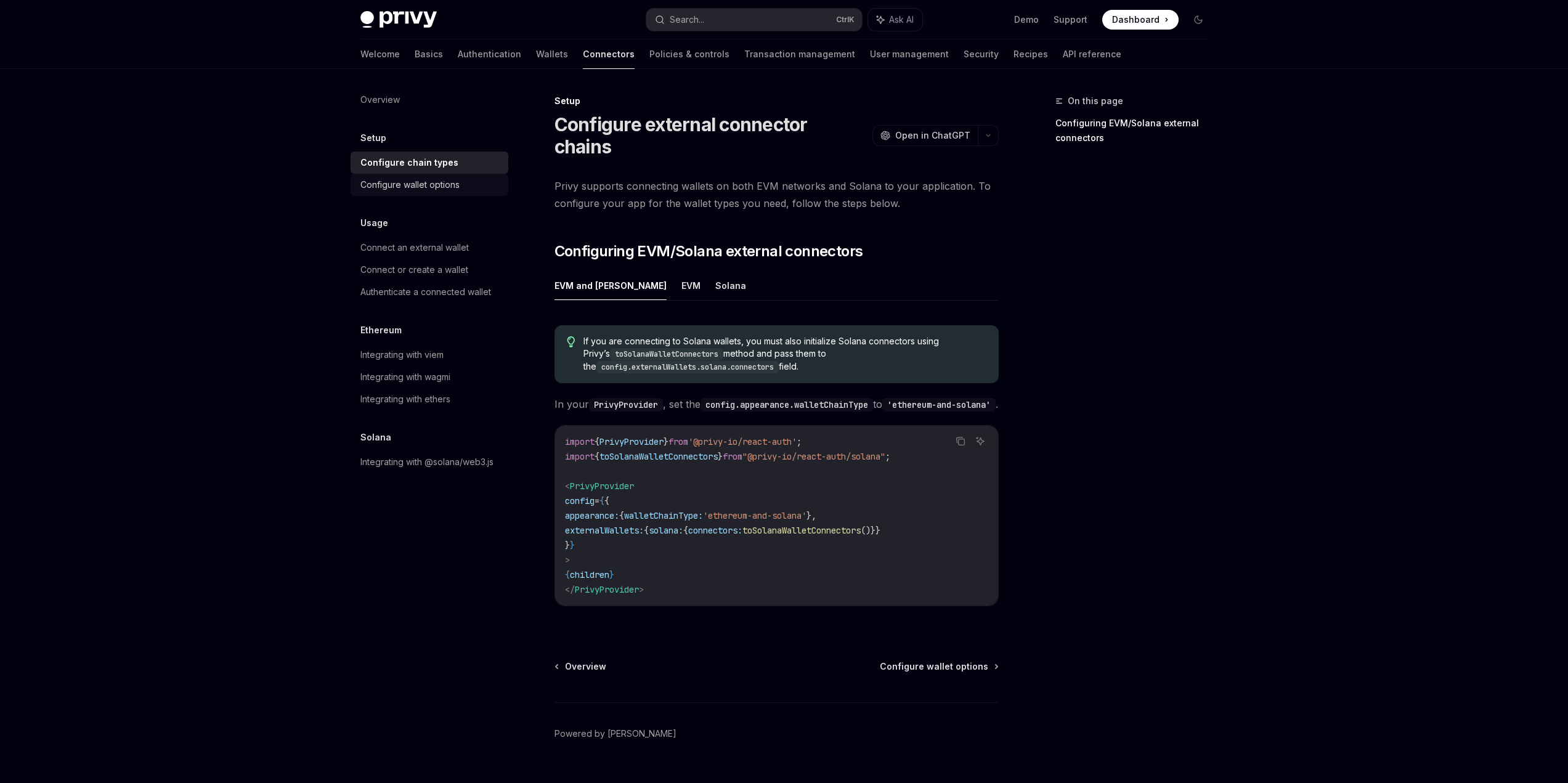
click at [448, 186] on div "Configure wallet options" at bounding box center [410, 185] width 99 height 15
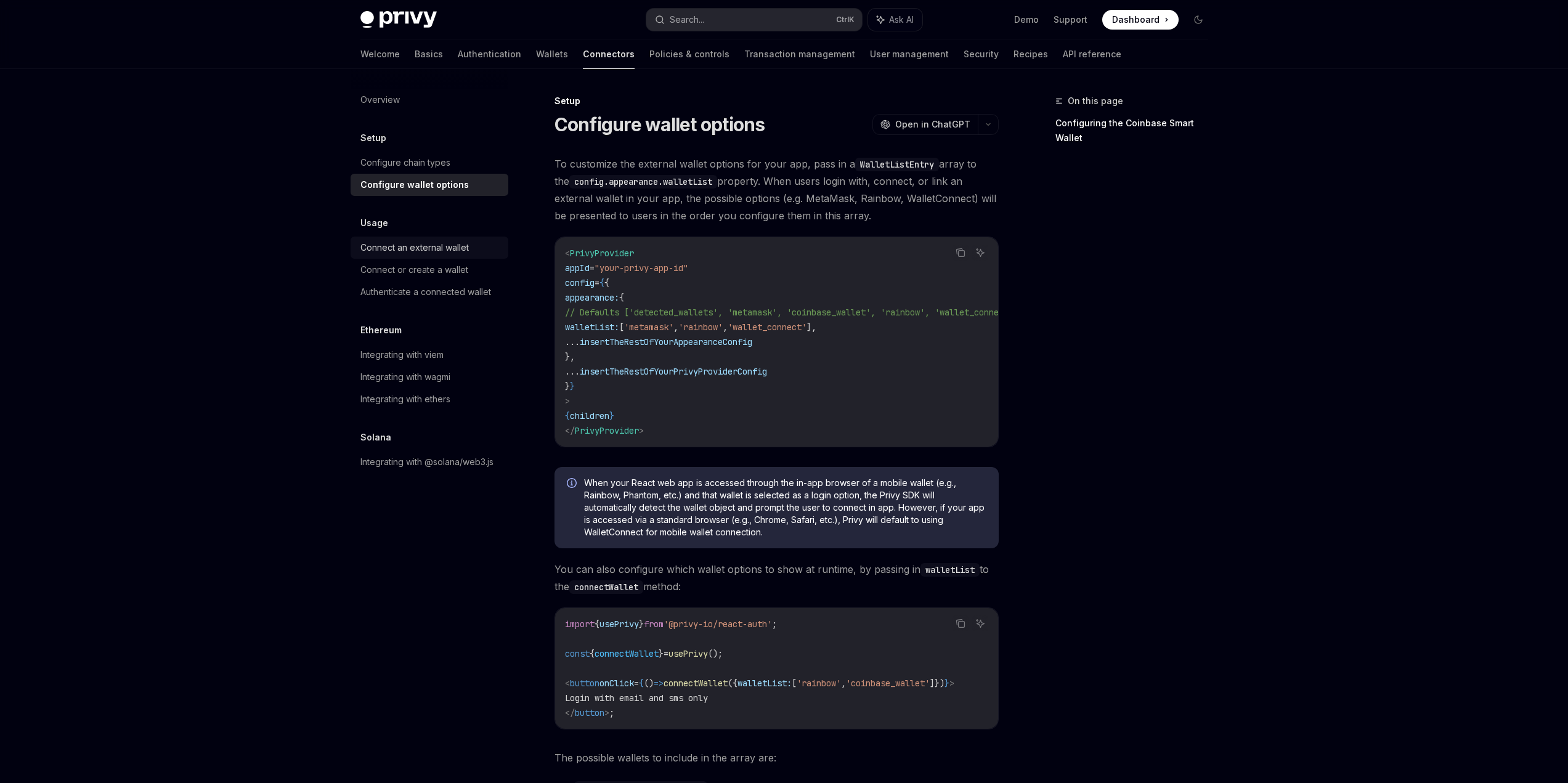
click at [456, 243] on div "Connect an external wallet" at bounding box center [415, 248] width 108 height 15
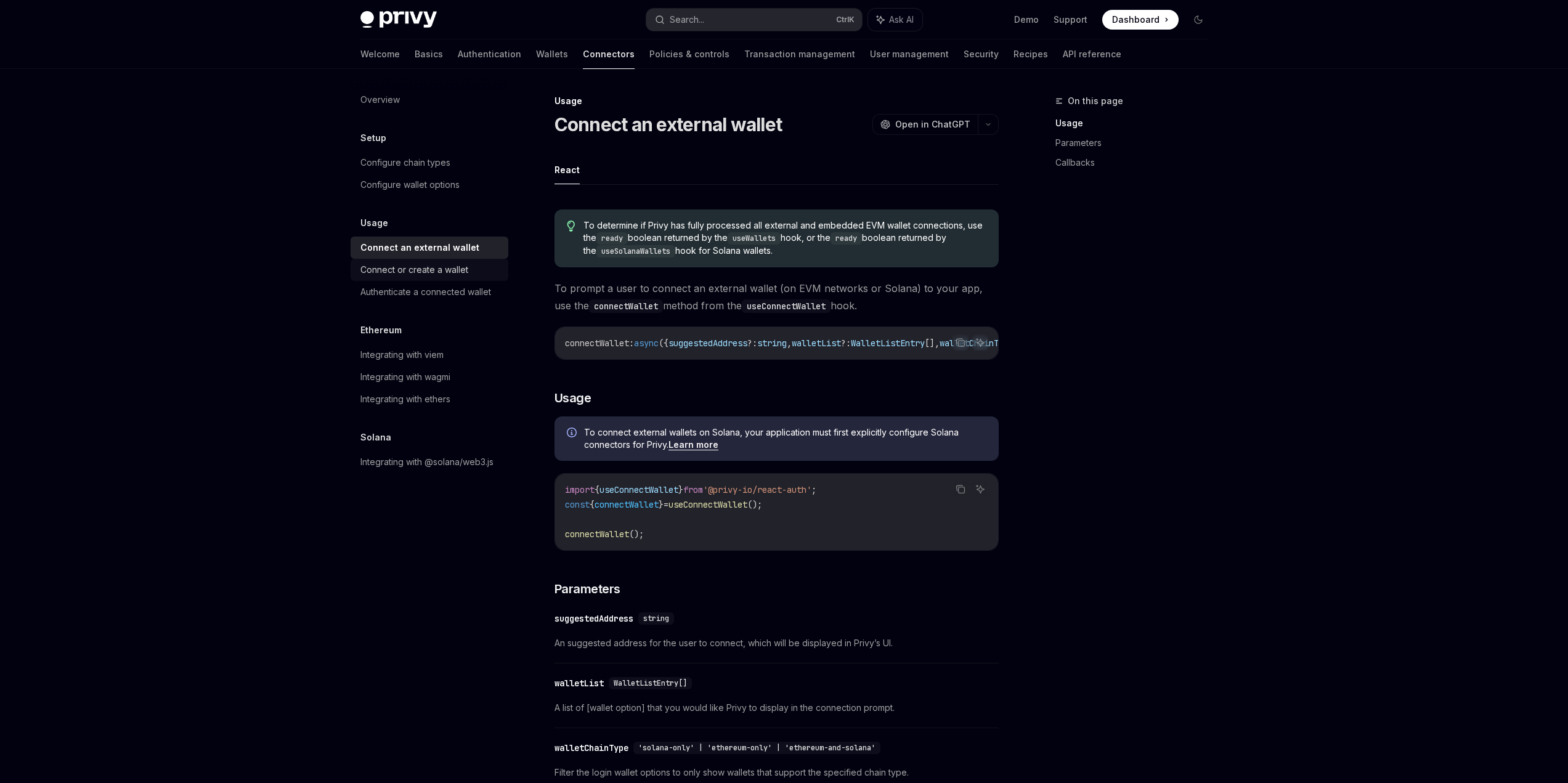
click at [451, 266] on div "Connect or create a wallet" at bounding box center [415, 270] width 108 height 15
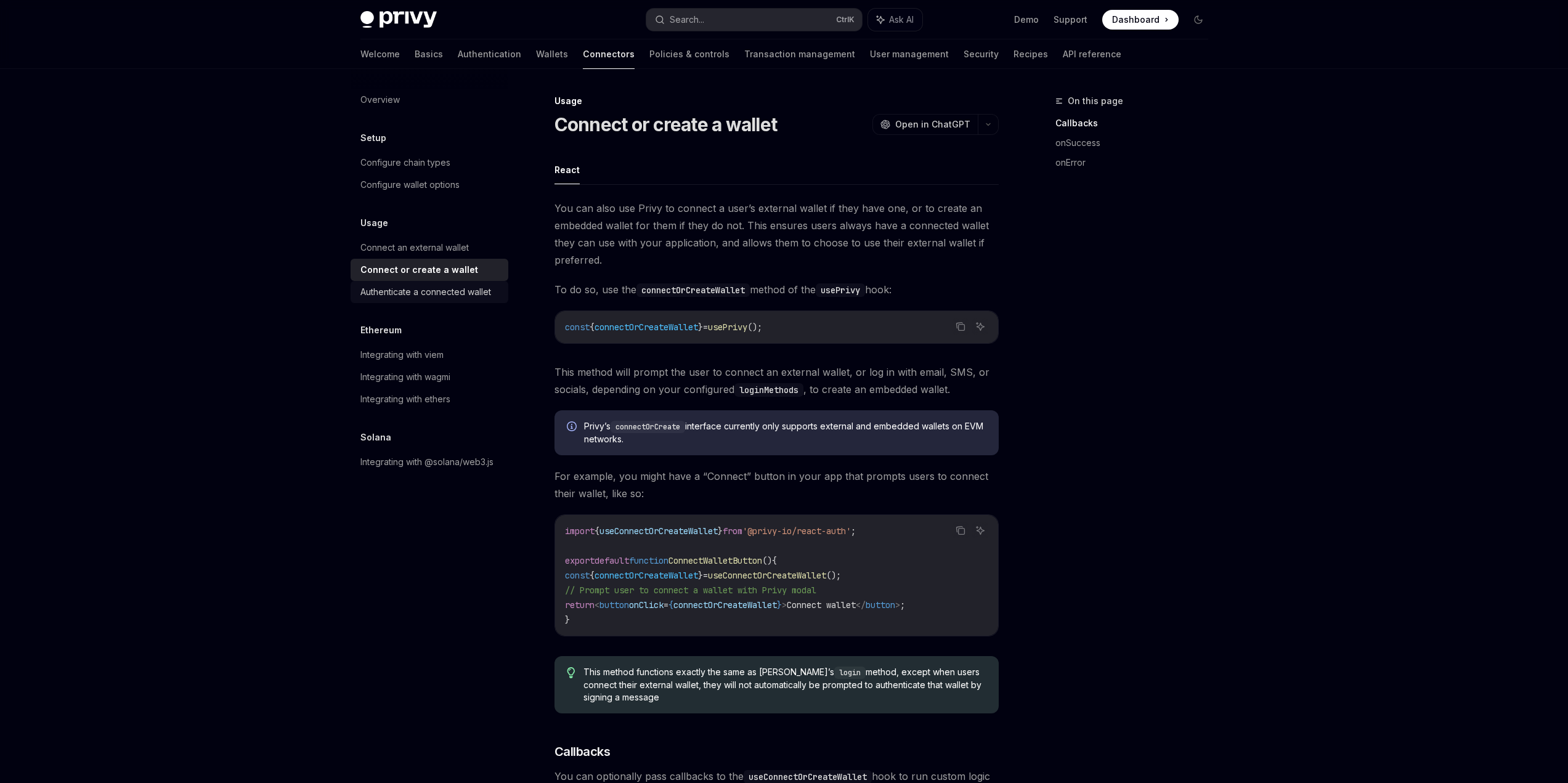
click at [441, 293] on div "Authenticate a connected wallet" at bounding box center [426, 292] width 131 height 15
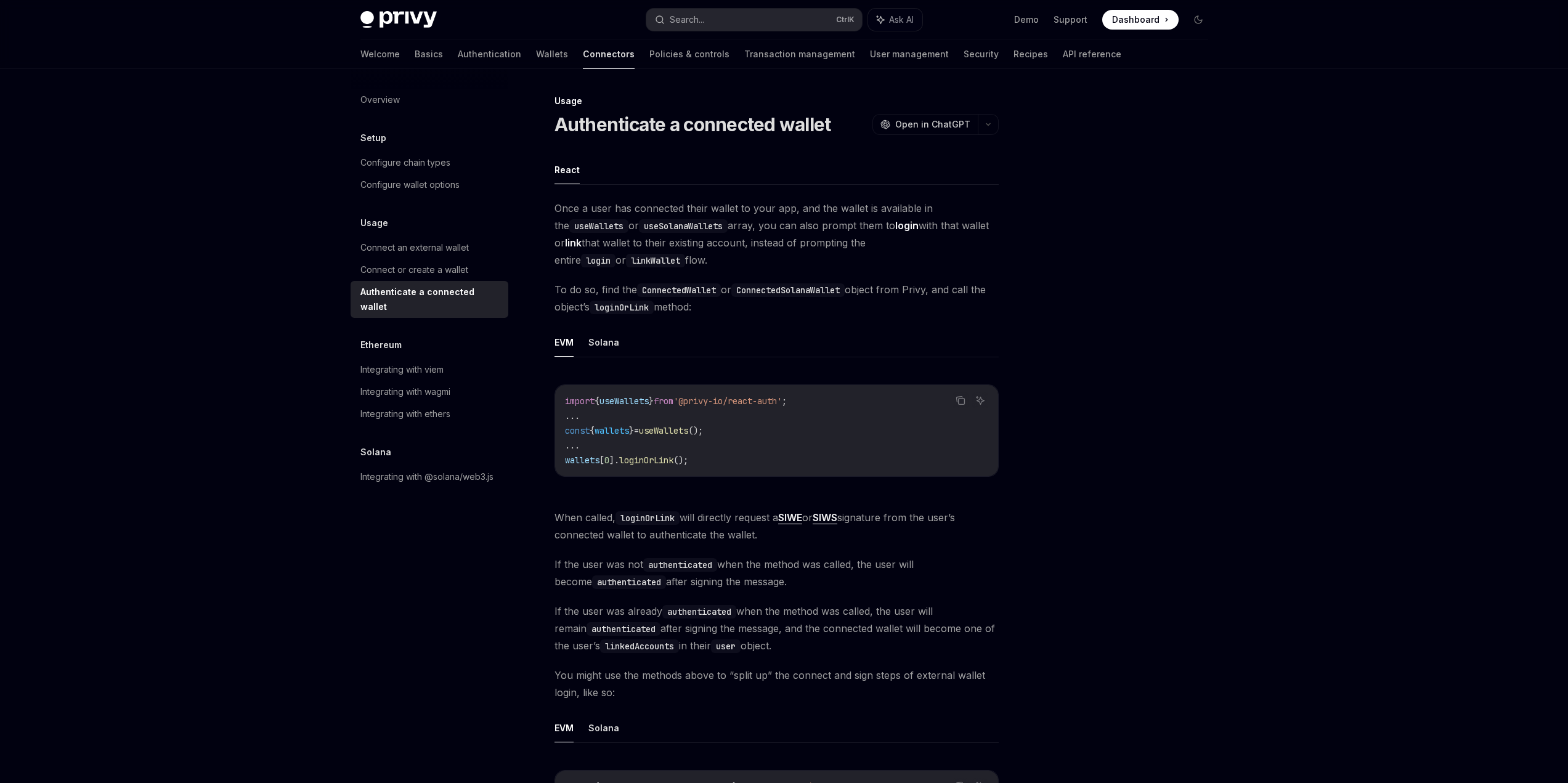
click at [508, 62] on div "Welcome Basics Authentication Wallets Connectors Policies & controls Transactio…" at bounding box center [741, 54] width 761 height 30
click at [536, 56] on link "Wallets" at bounding box center [552, 54] width 32 height 30
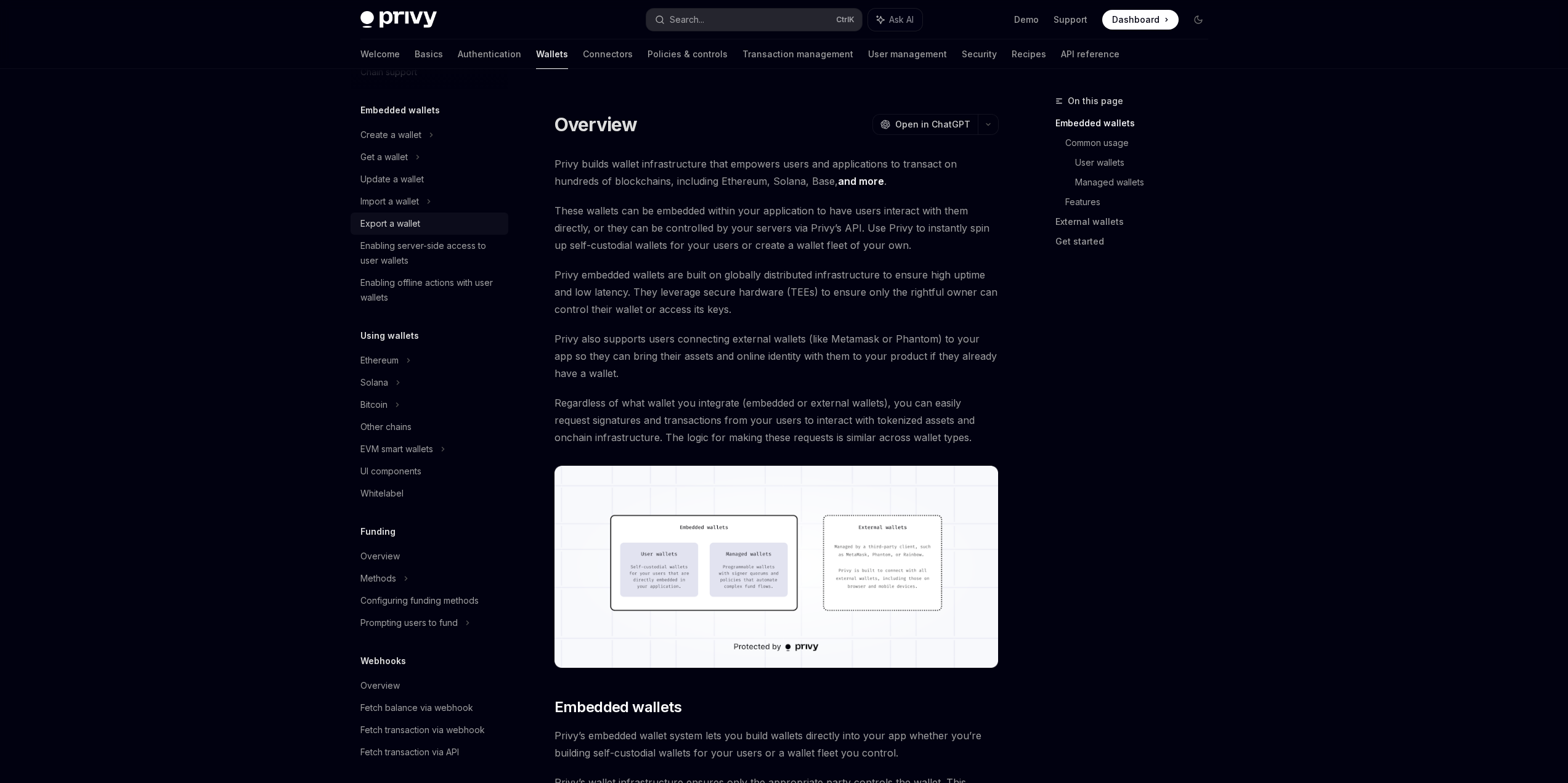
scroll to position [62, 0]
click at [450, 157] on div "Get a wallet" at bounding box center [430, 151] width 158 height 22
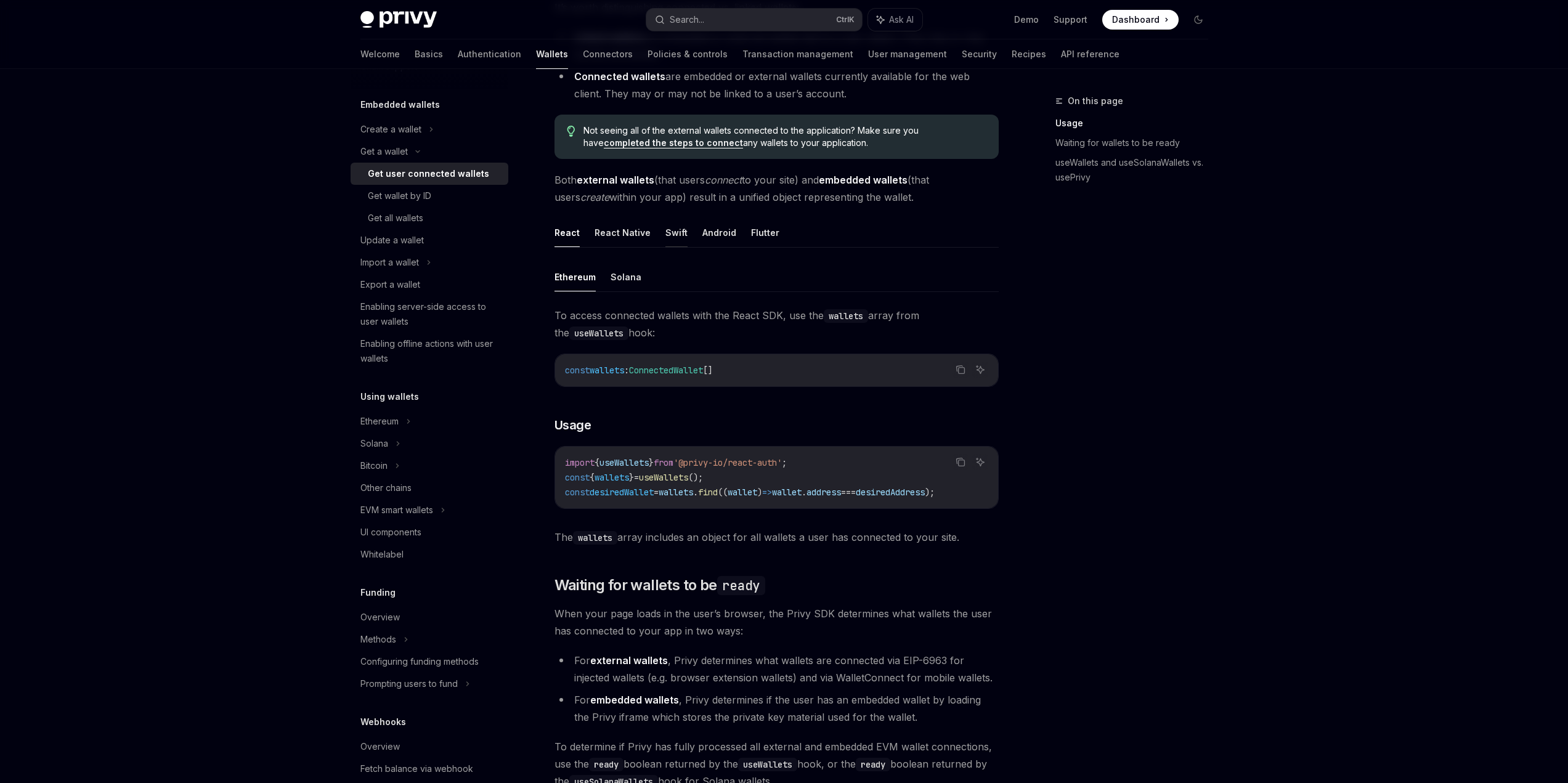
scroll to position [370, 0]
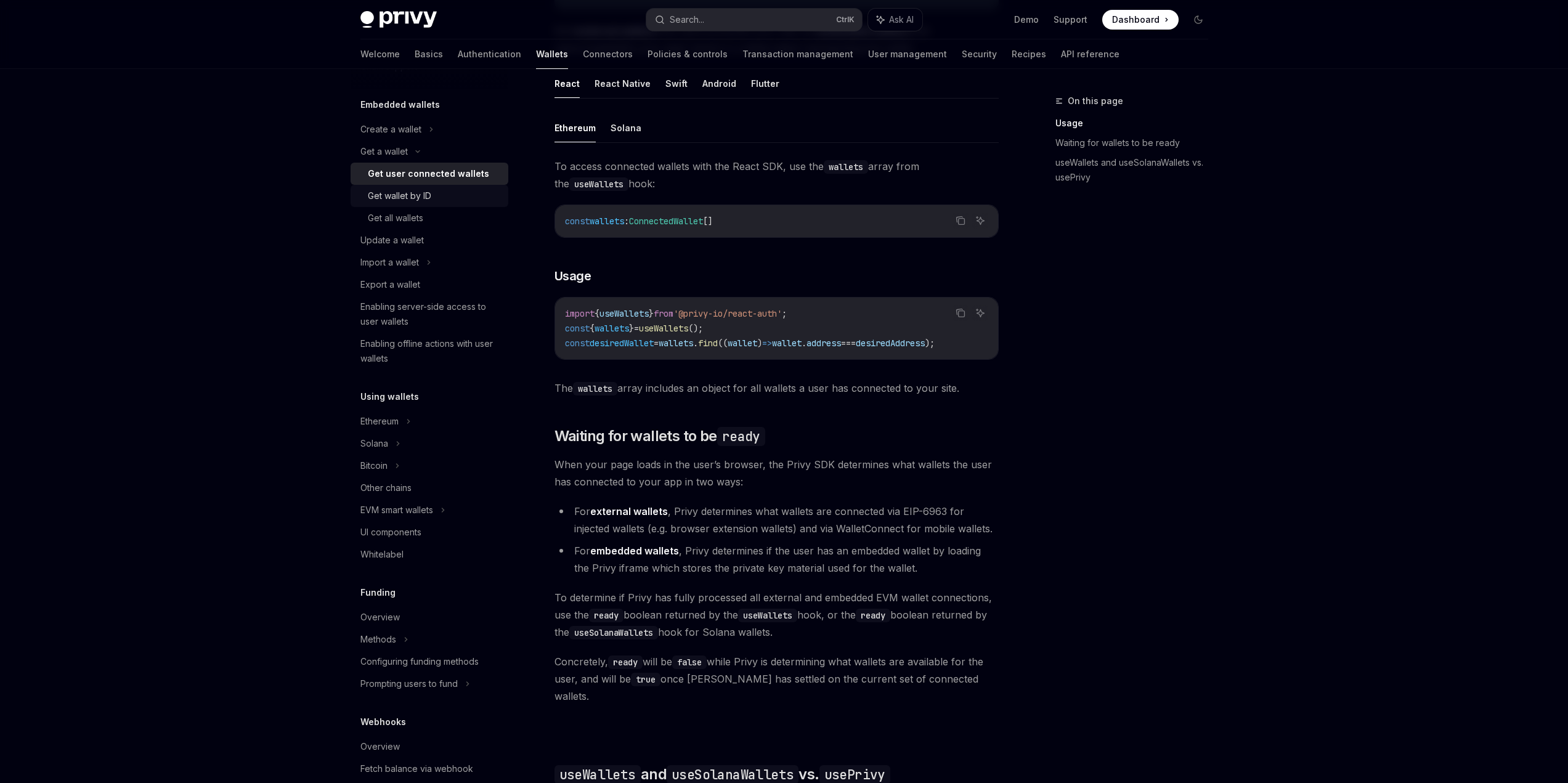
click at [434, 199] on div "Get wallet by ID" at bounding box center [434, 196] width 133 height 15
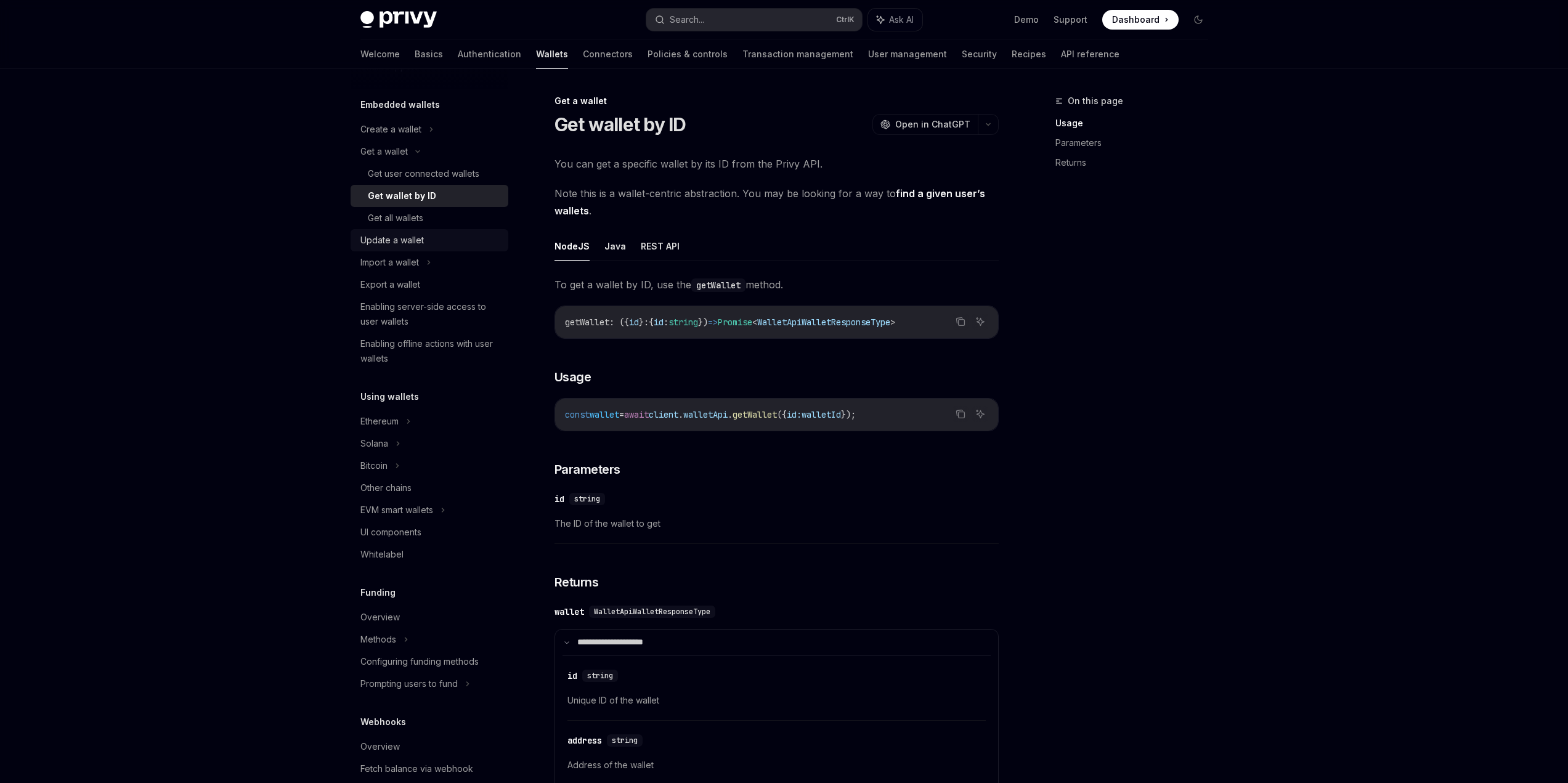
click at [427, 239] on div "Update a wallet" at bounding box center [431, 240] width 141 height 15
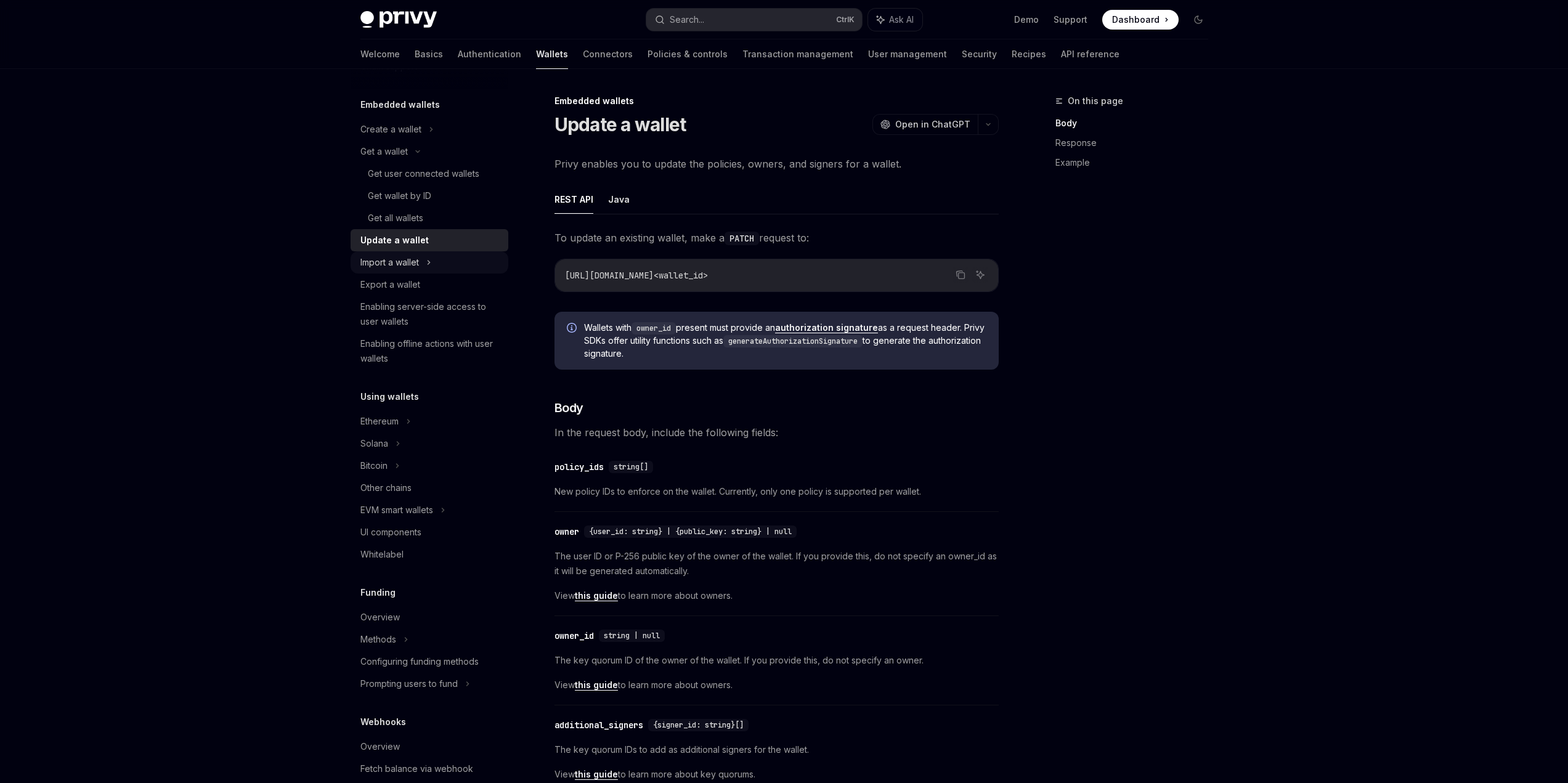
click at [427, 267] on icon at bounding box center [429, 263] width 5 height 15
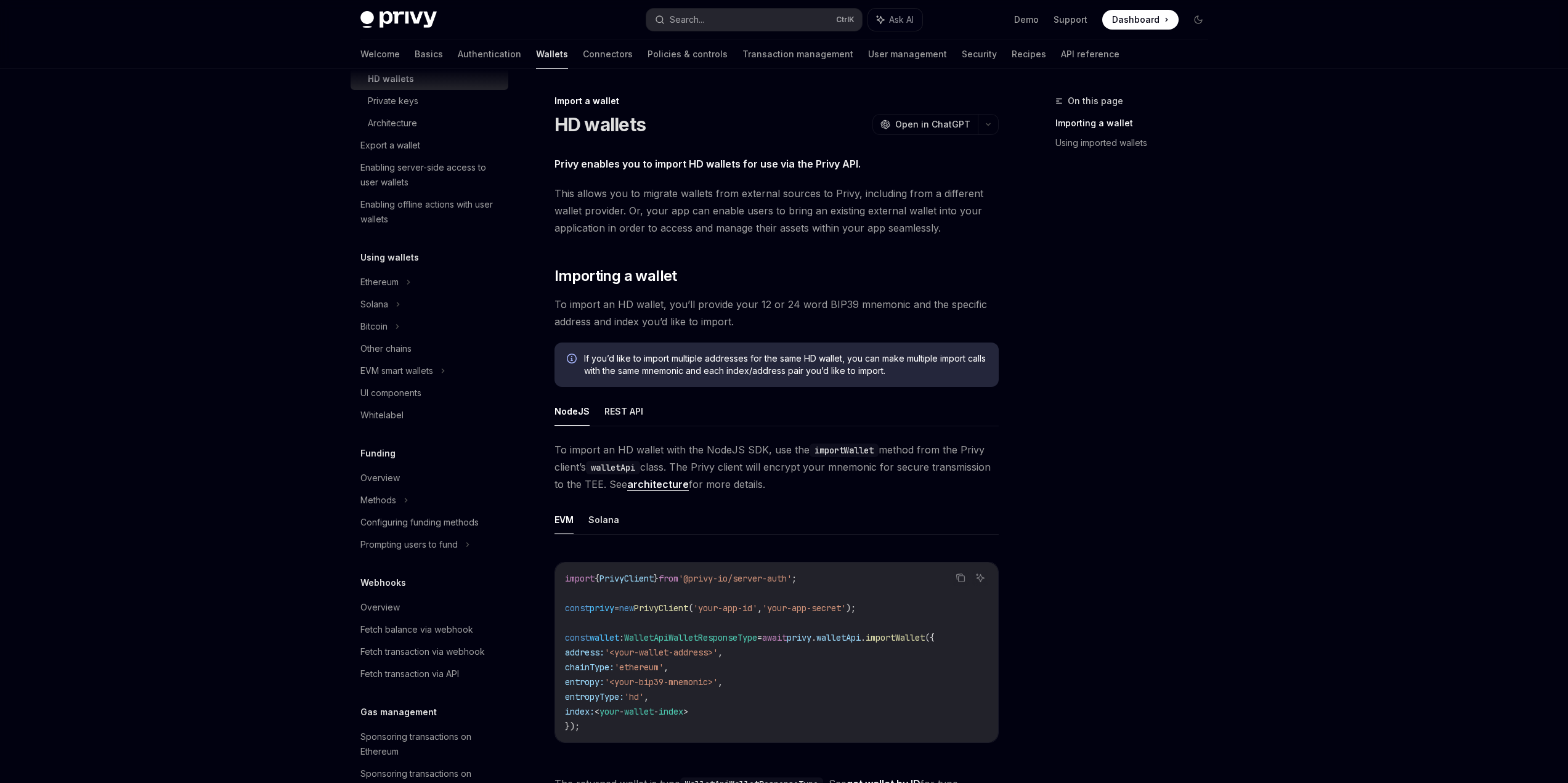
scroll to position [308, 0]
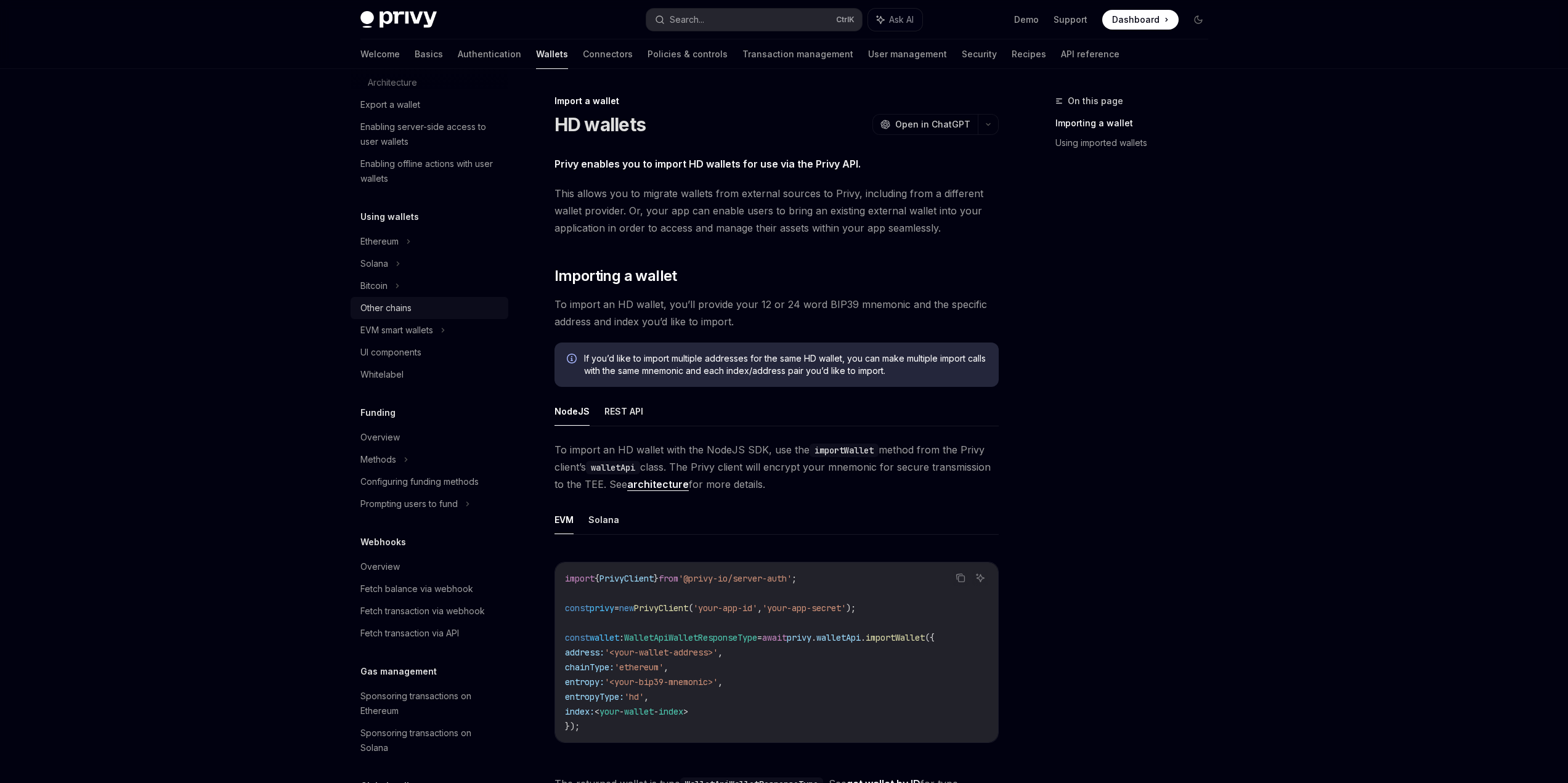
click at [431, 305] on div "Other chains" at bounding box center [431, 308] width 141 height 15
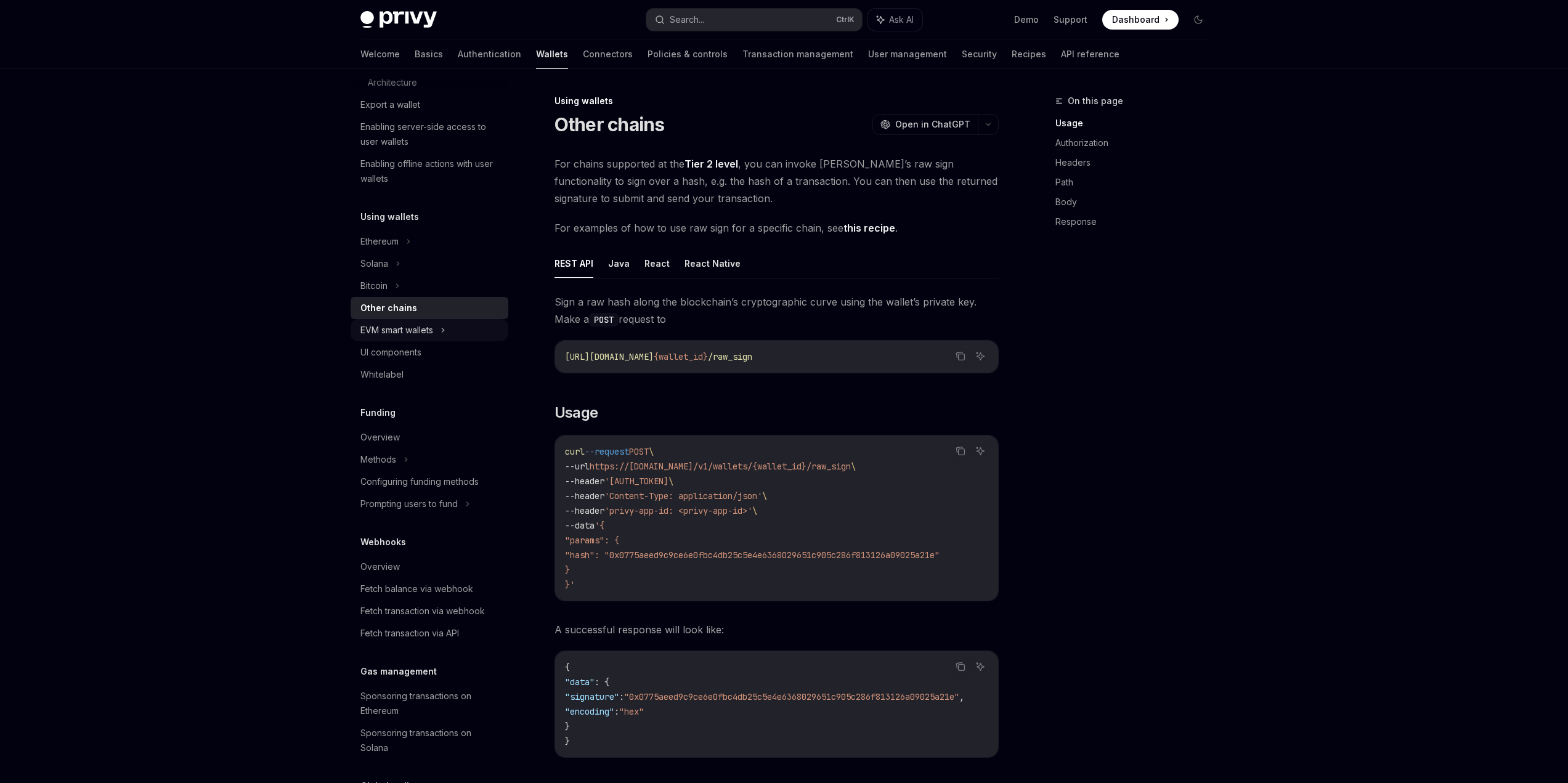
click at [440, 327] on div "EVM smart wallets" at bounding box center [430, 330] width 158 height 22
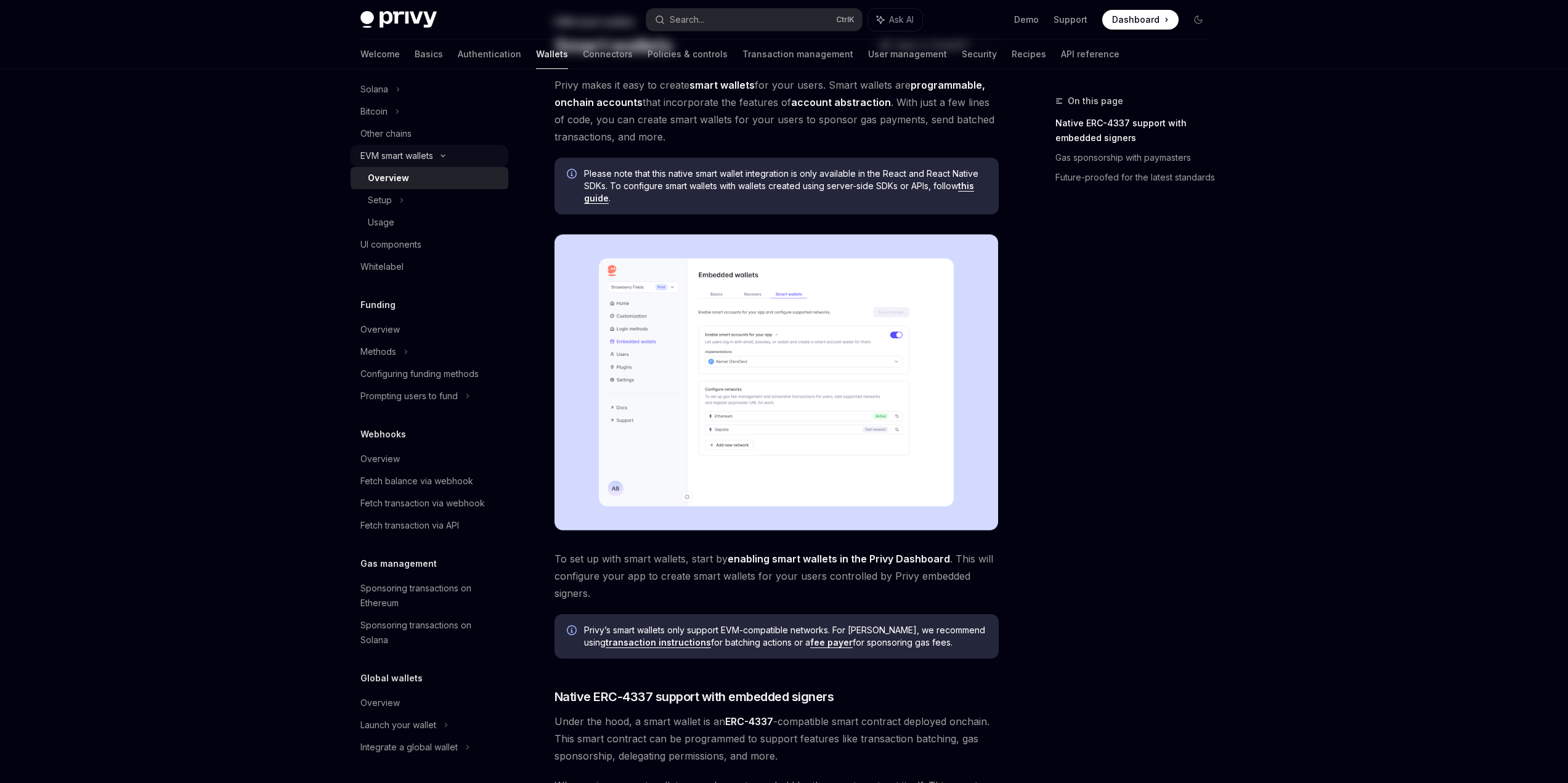
scroll to position [123, 0]
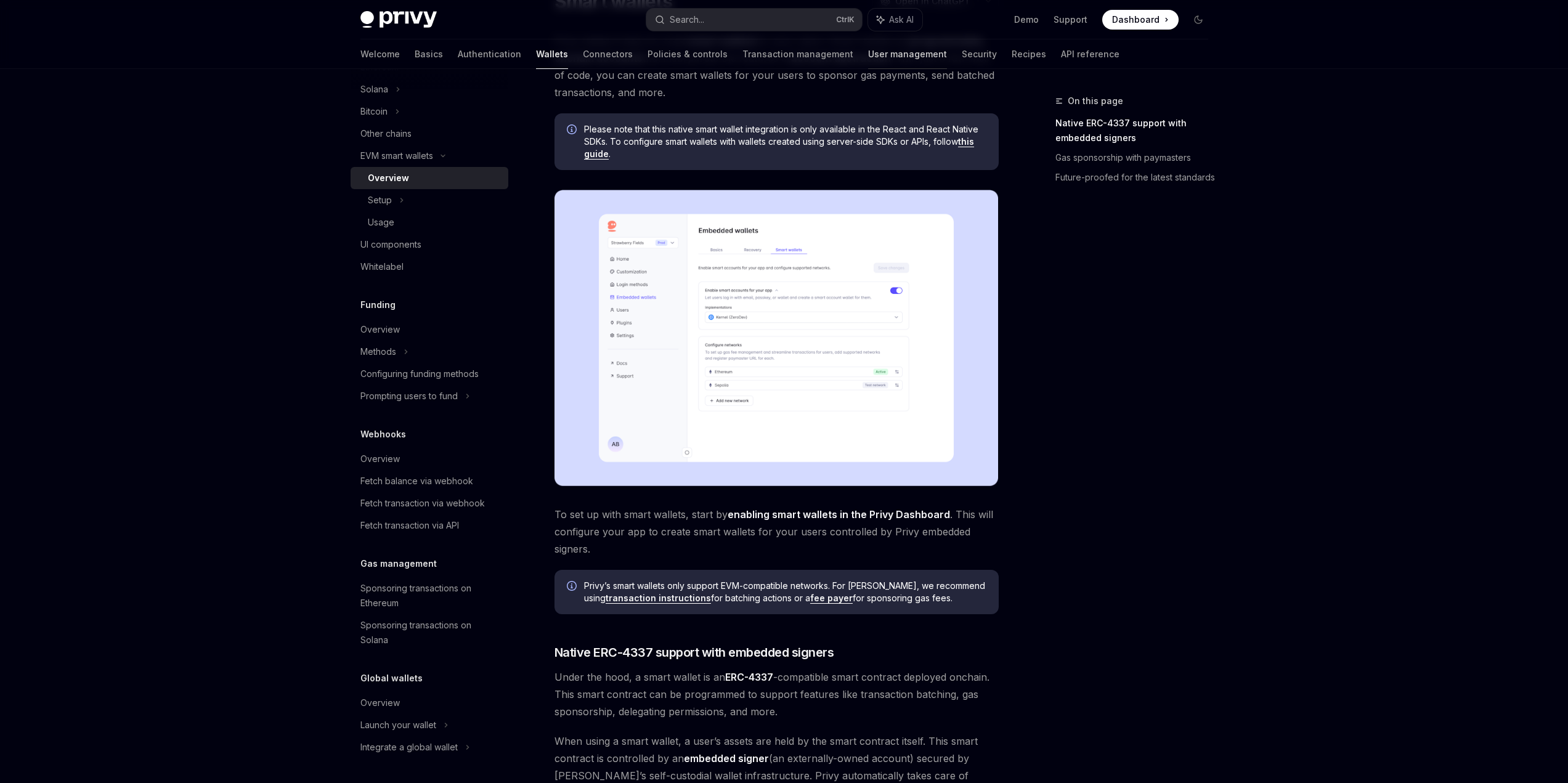
click at [868, 56] on link "User management" at bounding box center [907, 54] width 79 height 30
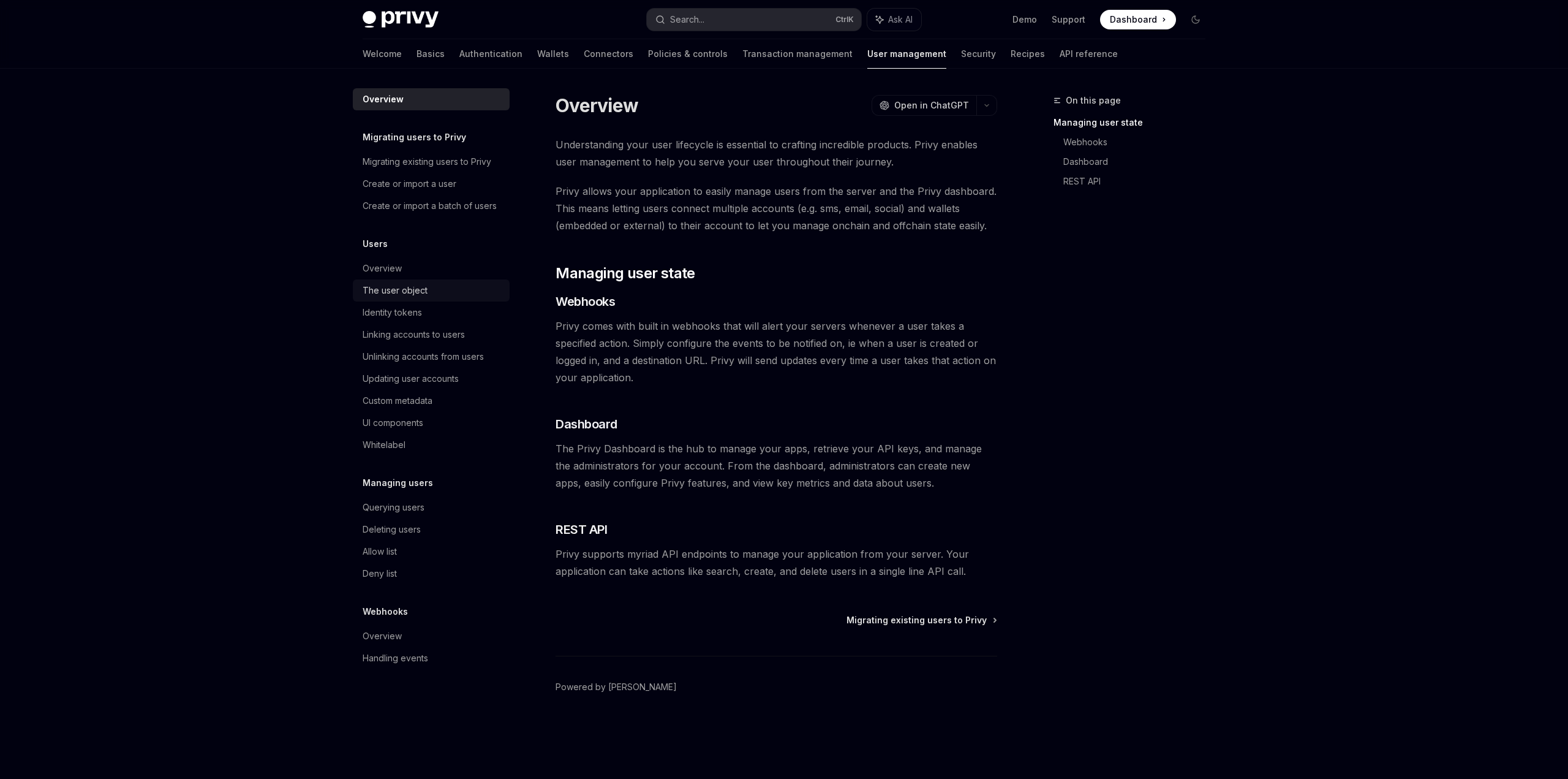
click at [446, 290] on div "The user object" at bounding box center [432, 290] width 140 height 15
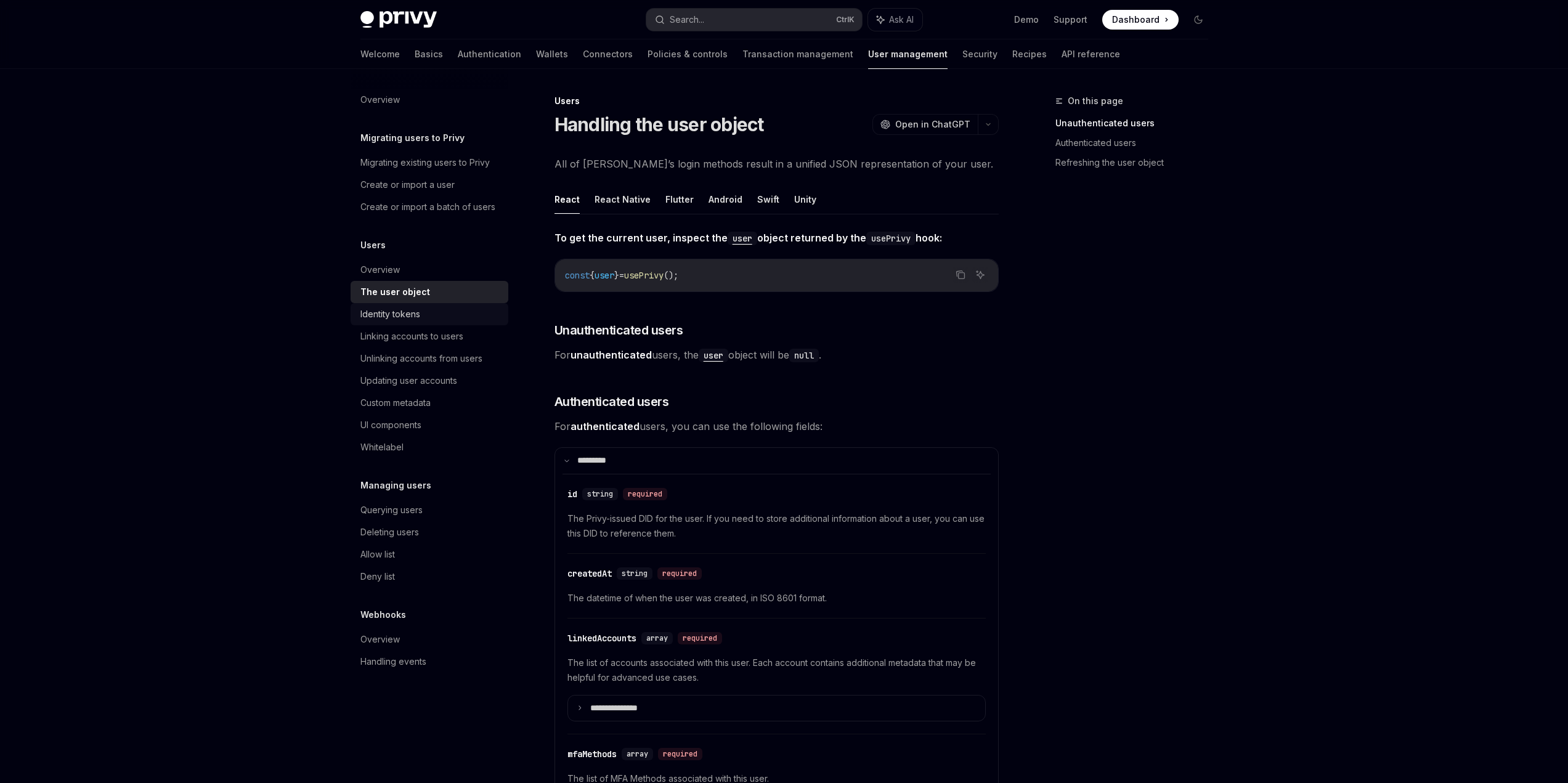
click at [439, 315] on div "Identity tokens" at bounding box center [431, 314] width 141 height 15
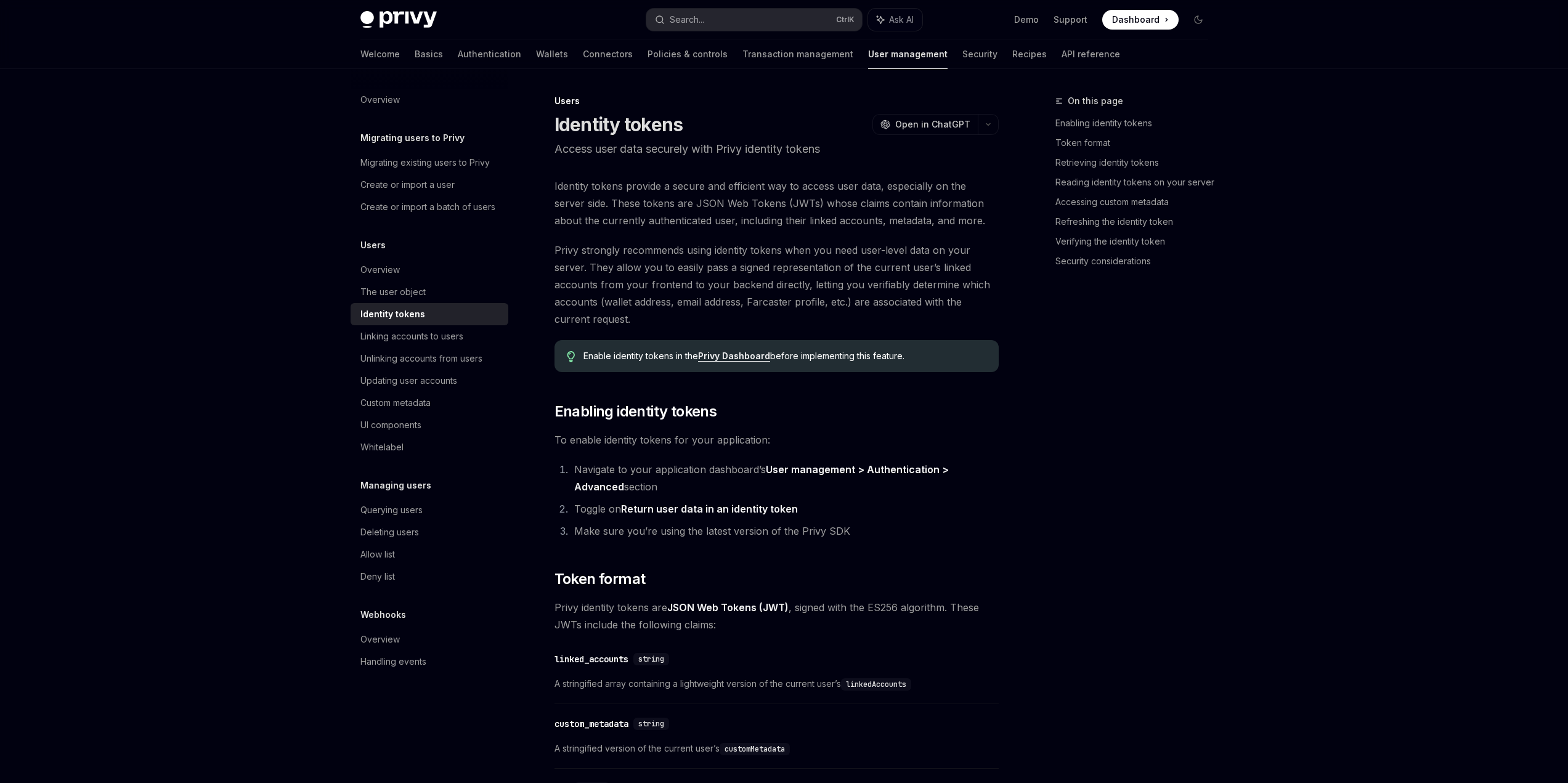
type textarea "*"
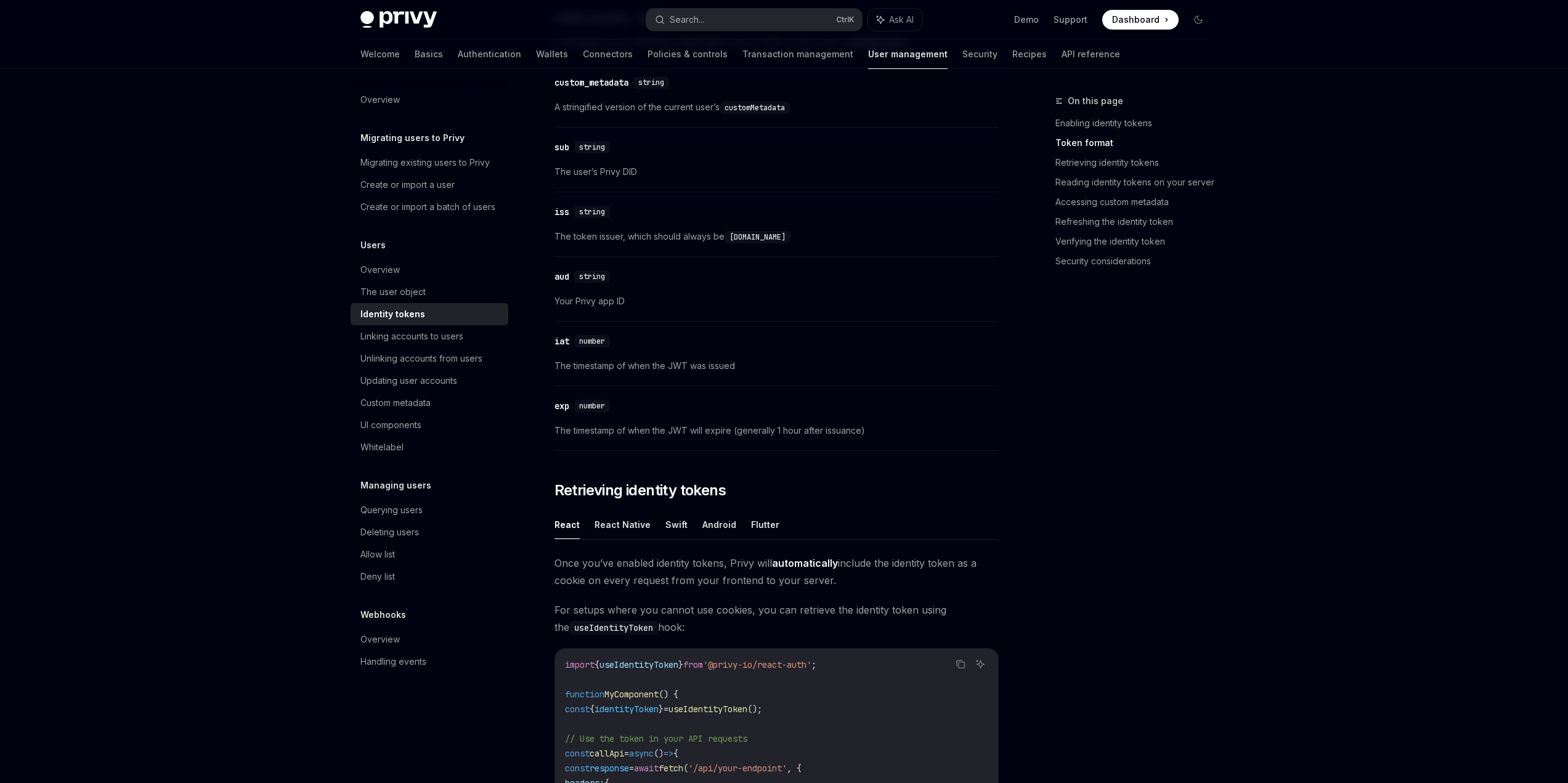
scroll to position [677, 0]
